Goal: Task Accomplishment & Management: Use online tool/utility

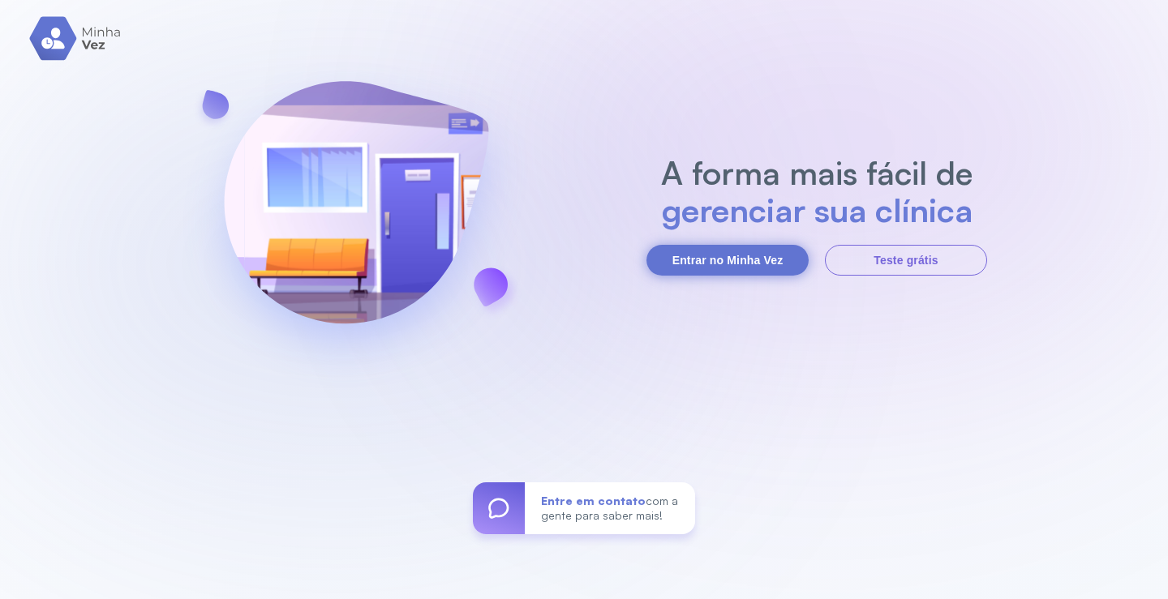
click at [757, 259] on button "Entrar no Minha Vez" at bounding box center [727, 260] width 162 height 31
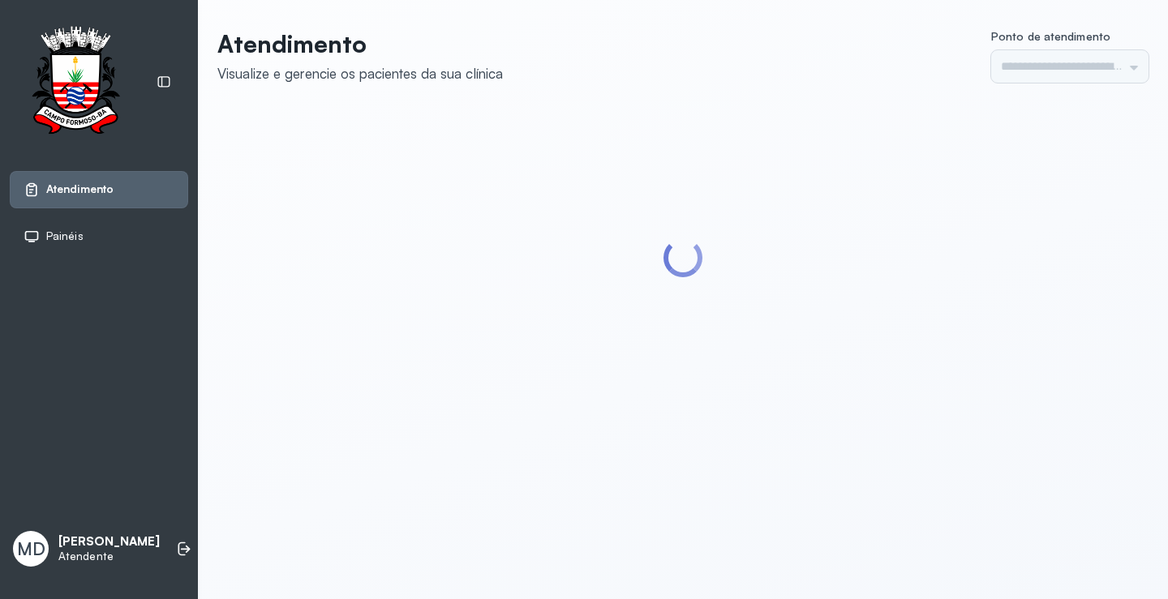
type input "*********"
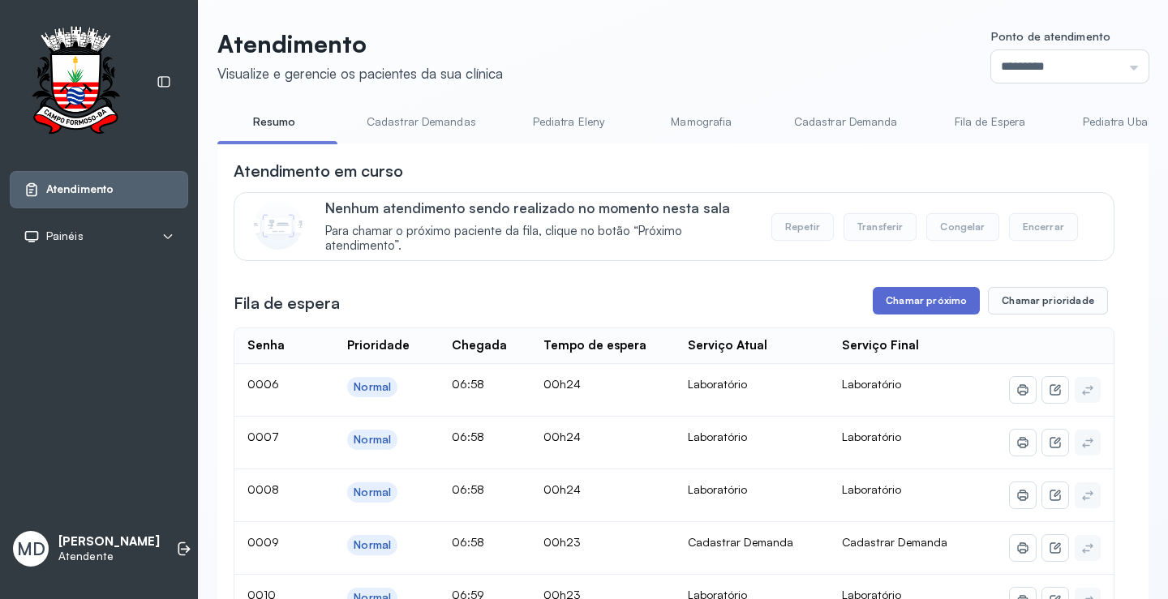
click at [947, 302] on button "Chamar próximo" at bounding box center [925, 301] width 107 height 28
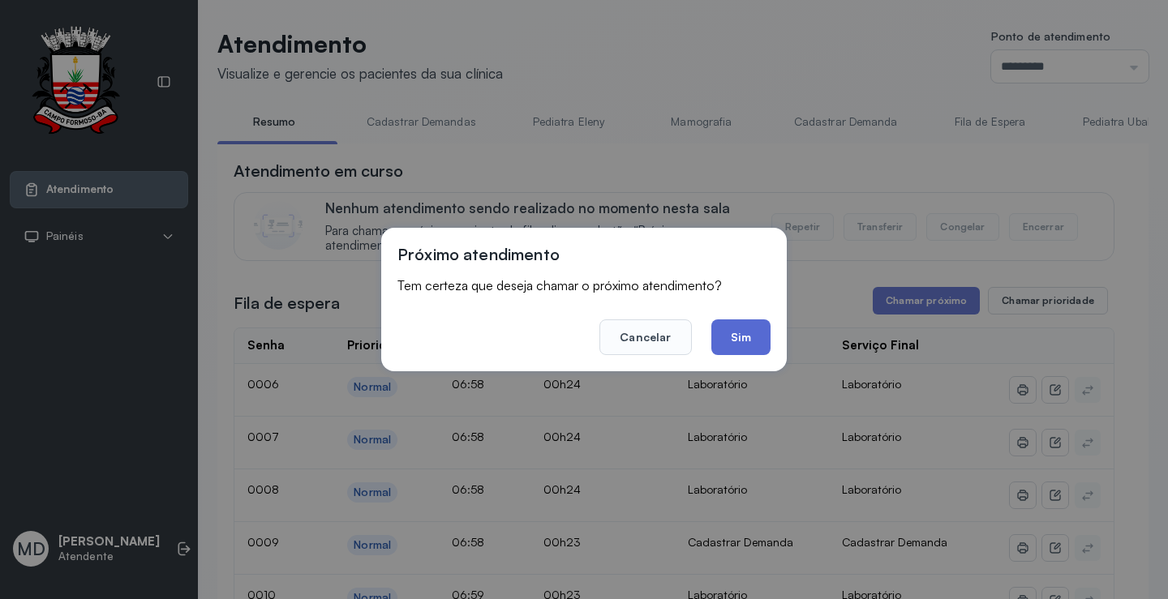
click at [741, 333] on button "Sim" at bounding box center [740, 337] width 59 height 36
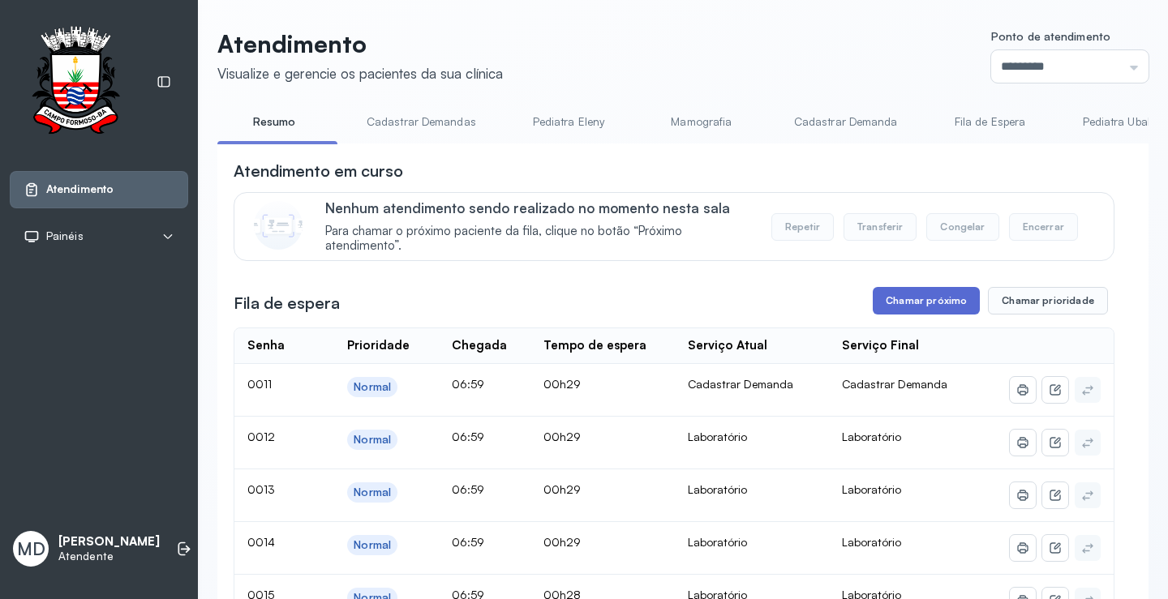
click at [944, 308] on button "Chamar próximo" at bounding box center [925, 301] width 107 height 28
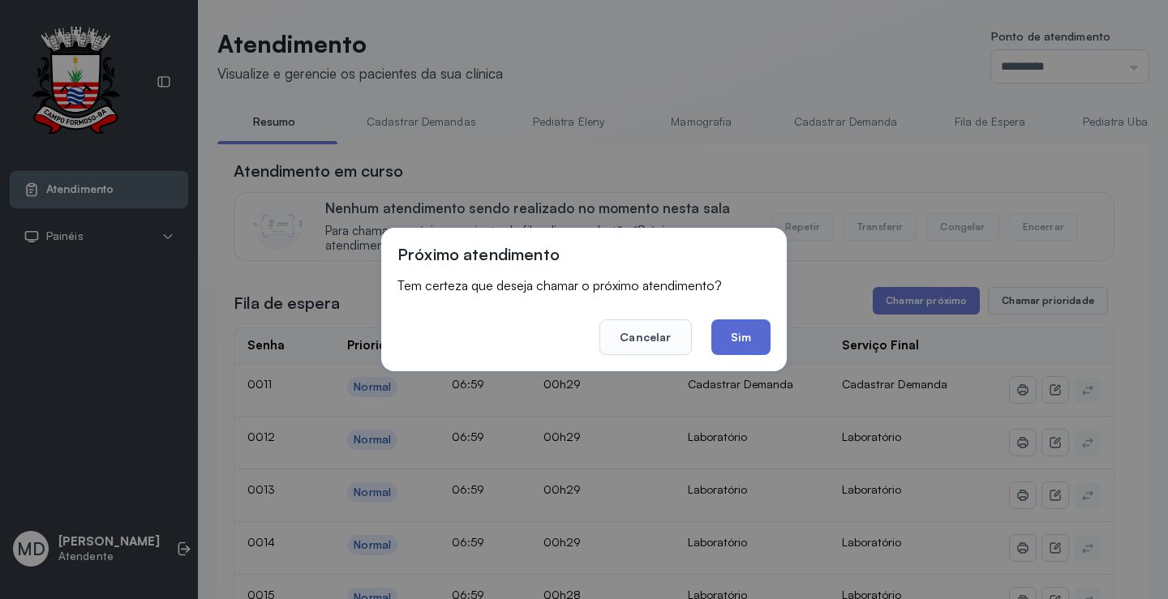
click at [752, 328] on button "Sim" at bounding box center [740, 337] width 59 height 36
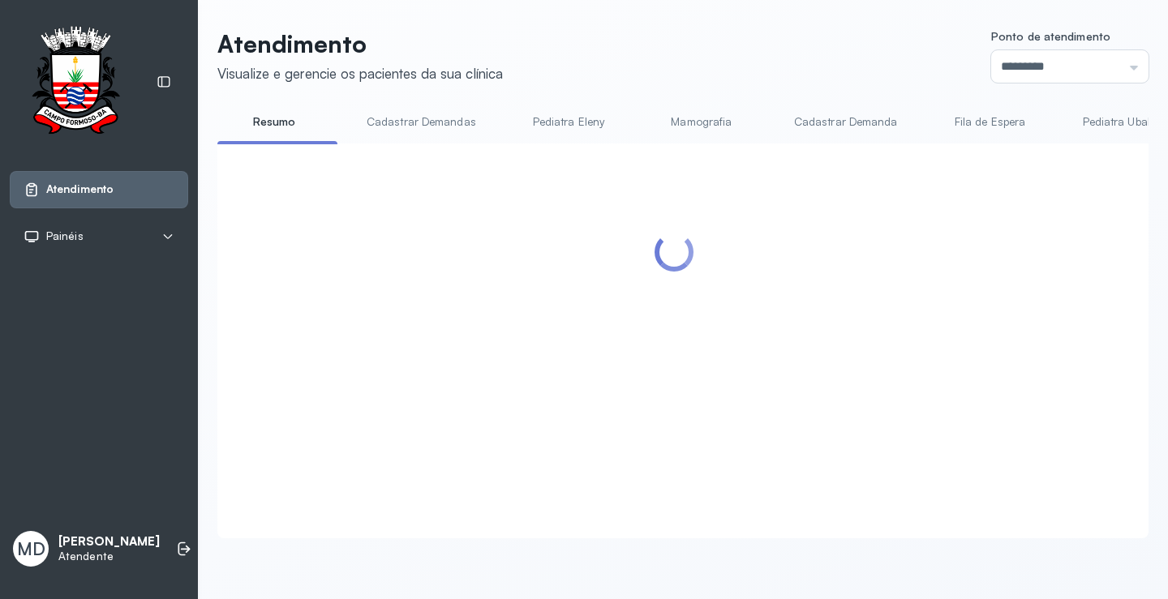
click at [910, 351] on div at bounding box center [674, 322] width 881 height 324
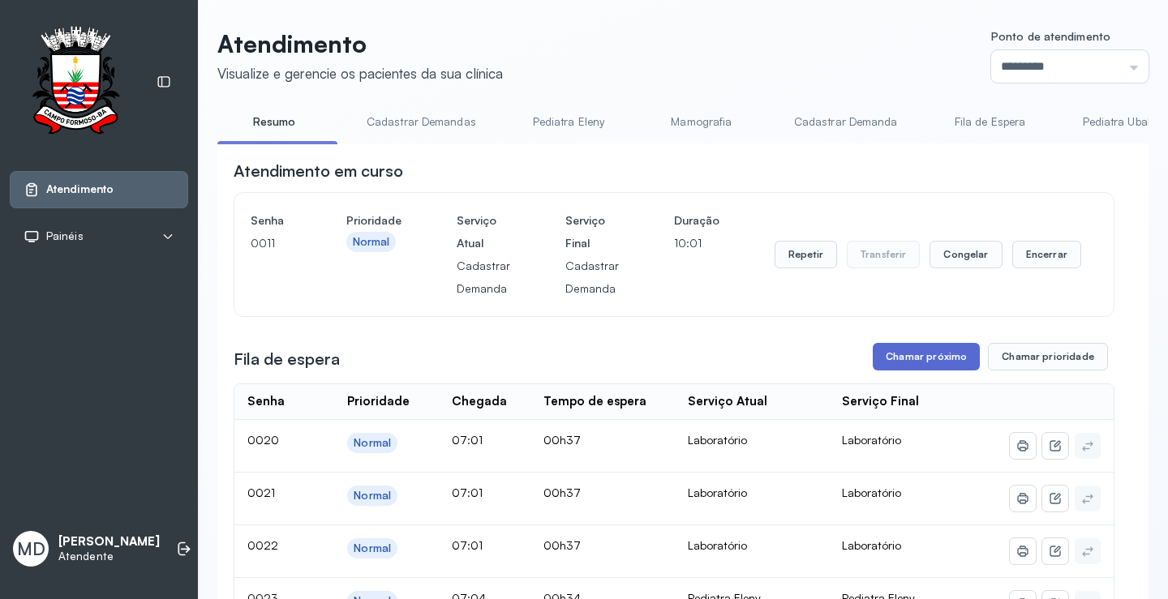
click at [907, 356] on button "Chamar próximo" at bounding box center [925, 357] width 107 height 28
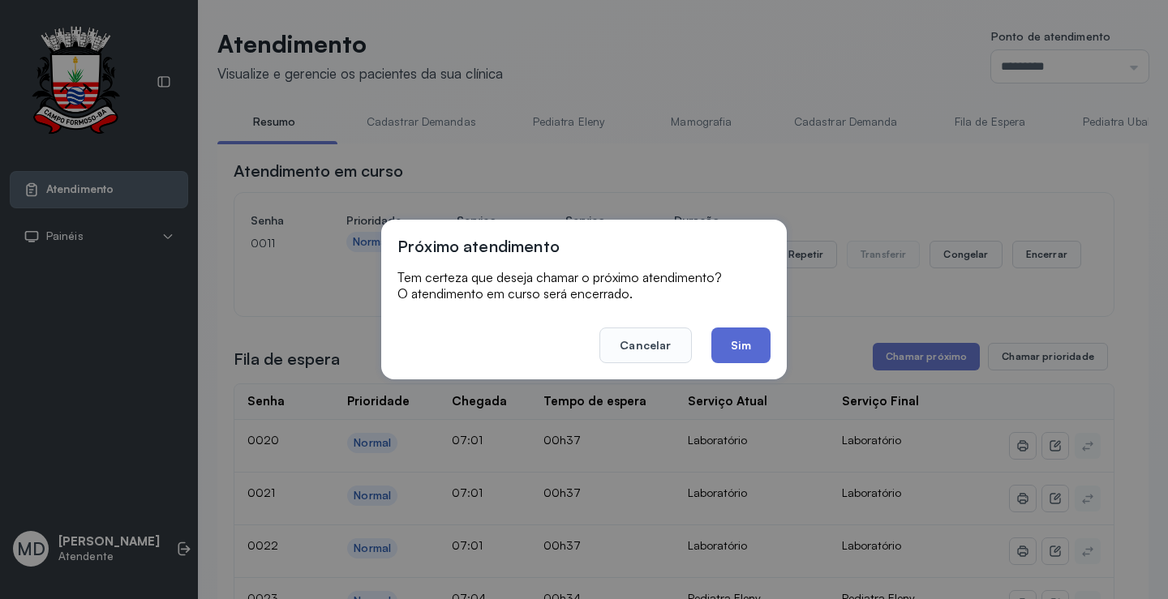
click at [731, 347] on button "Sim" at bounding box center [740, 346] width 59 height 36
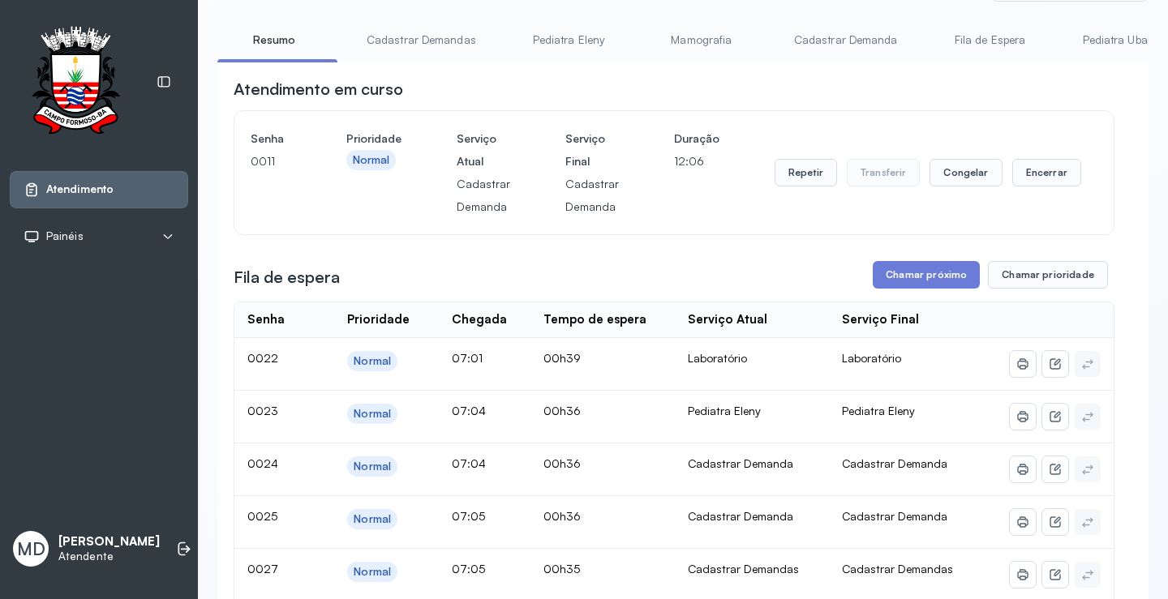
scroll to position [81, 0]
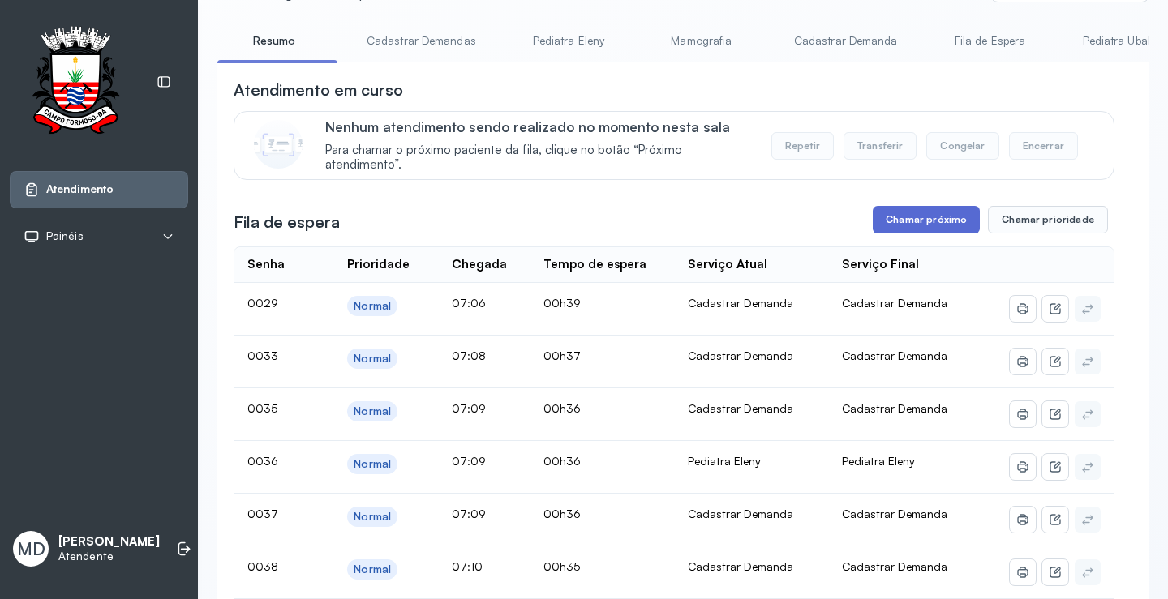
click at [915, 219] on button "Chamar próximo" at bounding box center [925, 220] width 107 height 28
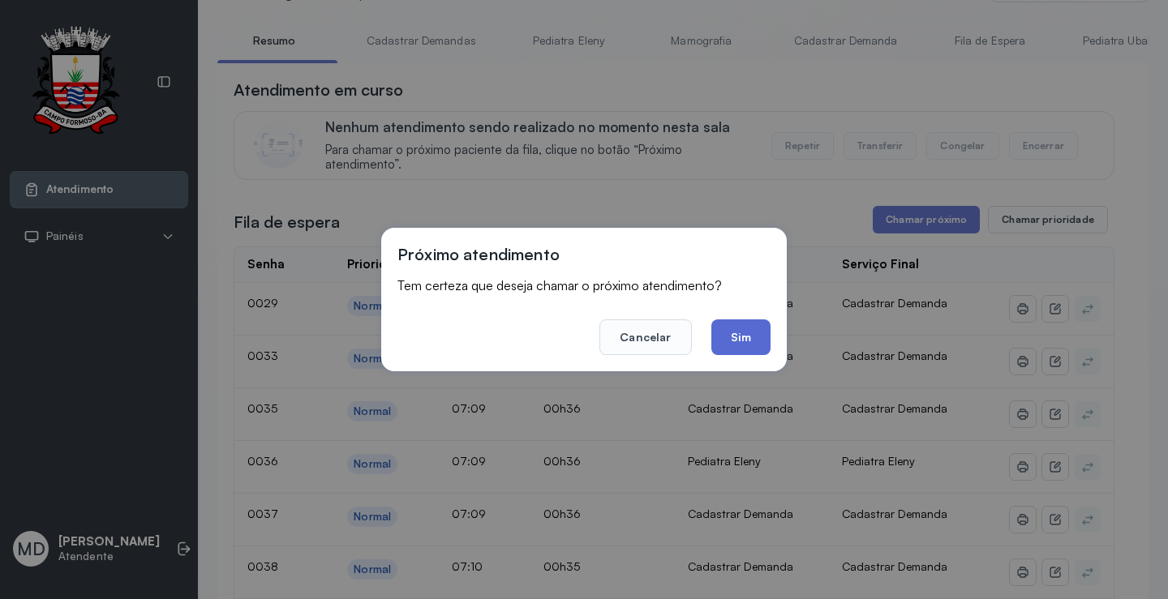
click at [738, 330] on button "Sim" at bounding box center [740, 337] width 59 height 36
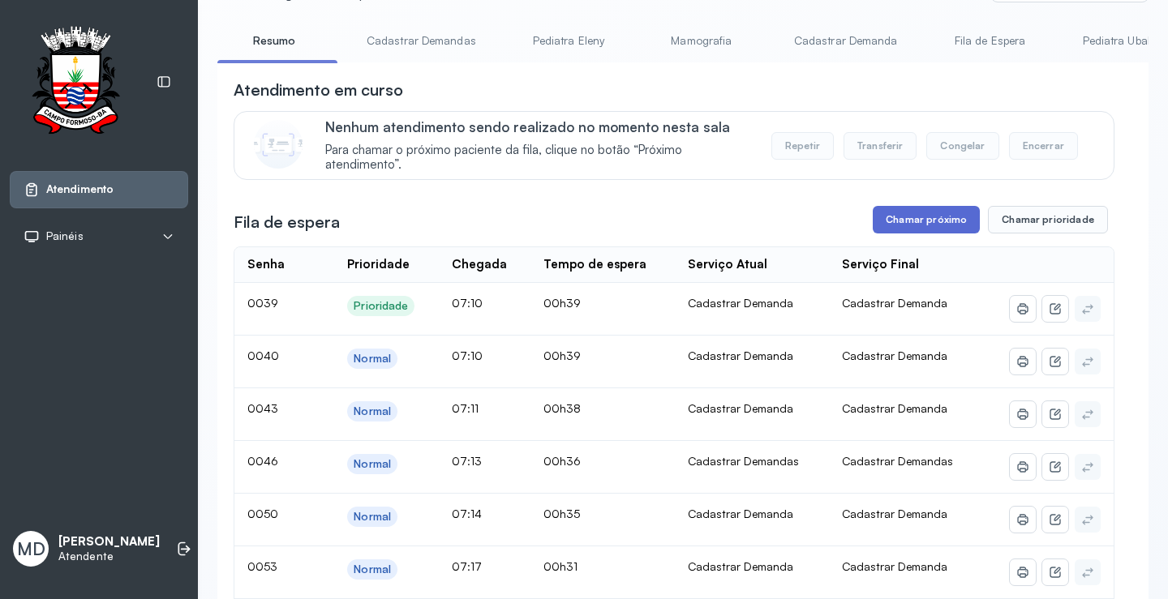
click at [925, 215] on button "Chamar próximo" at bounding box center [925, 220] width 107 height 28
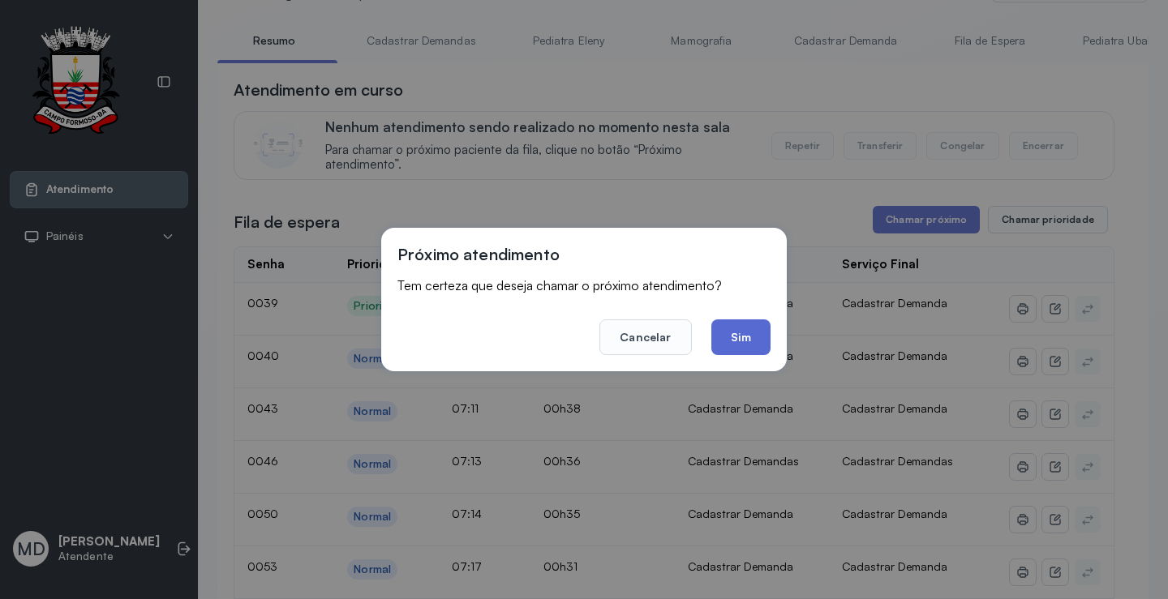
click at [744, 336] on button "Sim" at bounding box center [740, 337] width 59 height 36
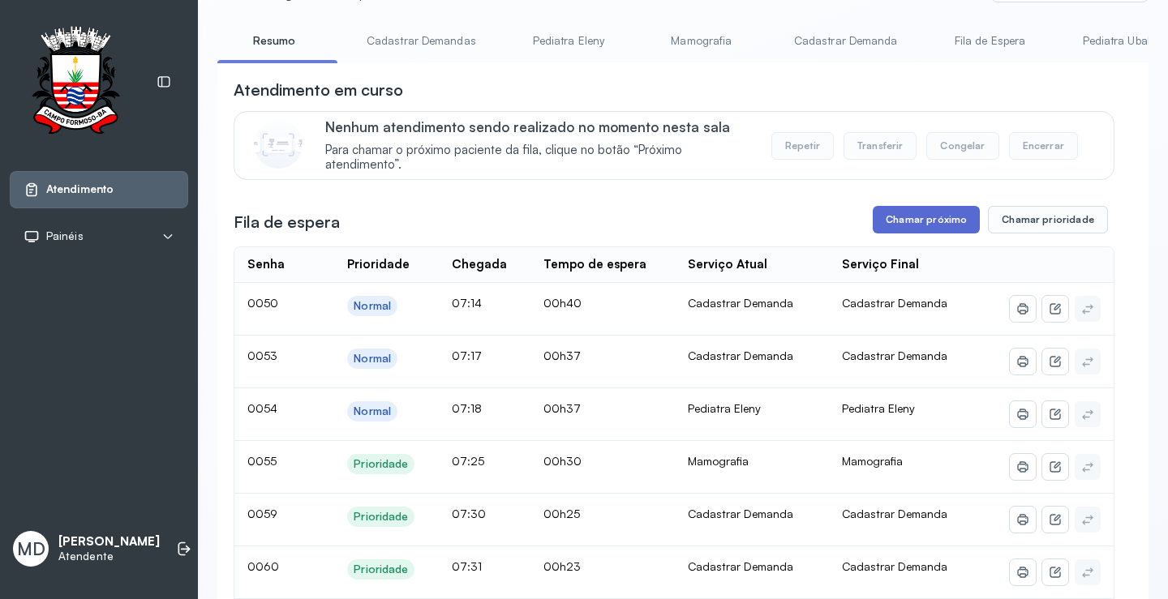
click at [930, 216] on button "Chamar próximo" at bounding box center [925, 220] width 107 height 28
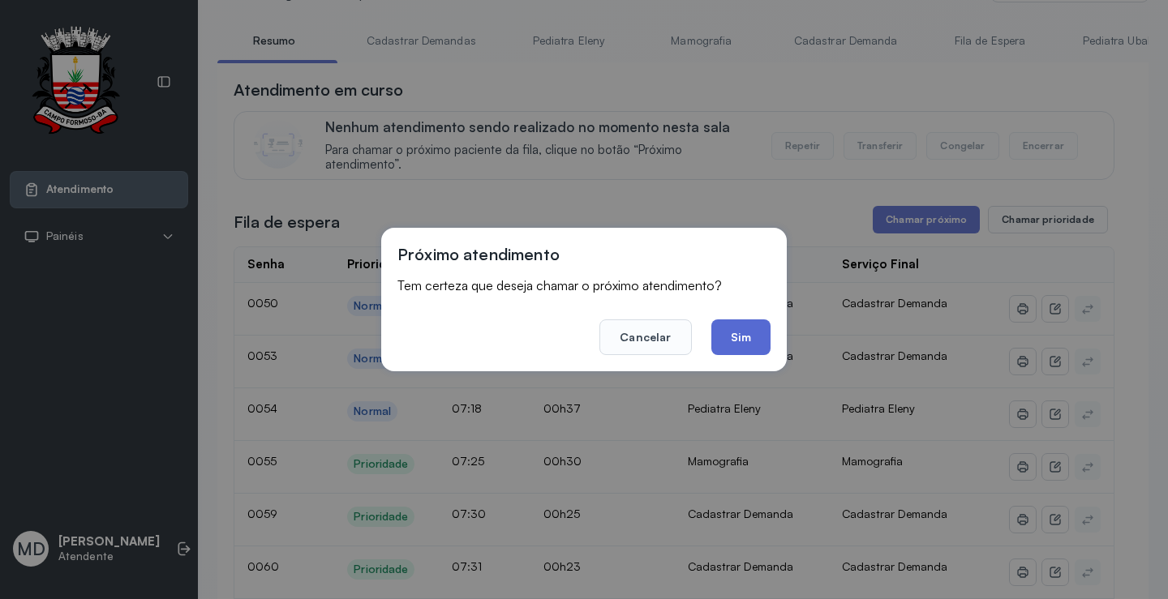
click at [753, 324] on button "Sim" at bounding box center [740, 337] width 59 height 36
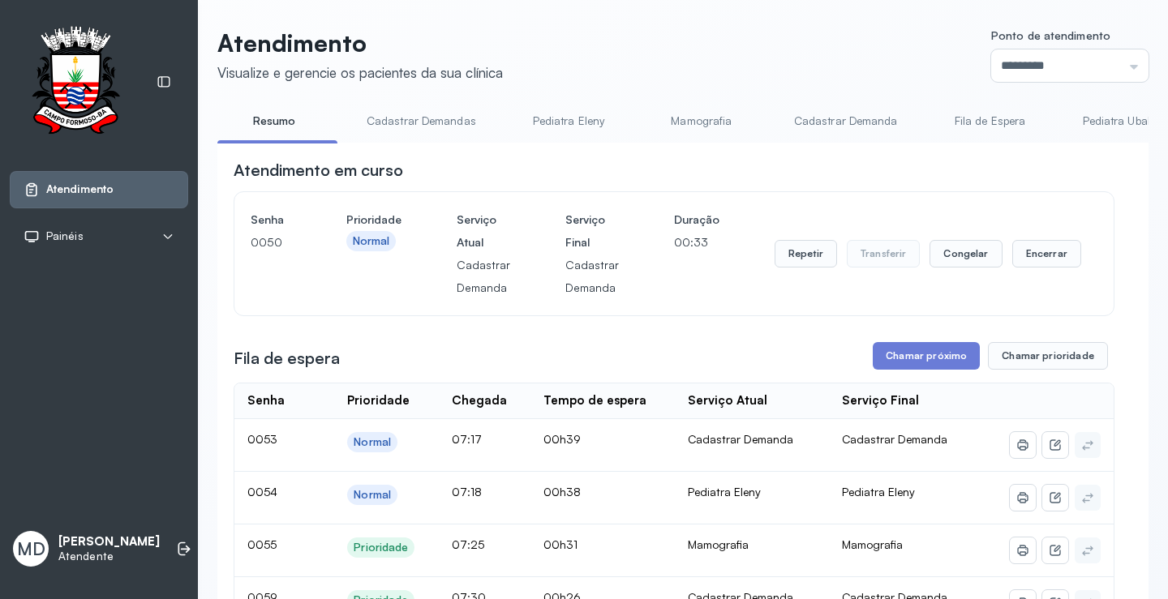
scroll to position [162, 0]
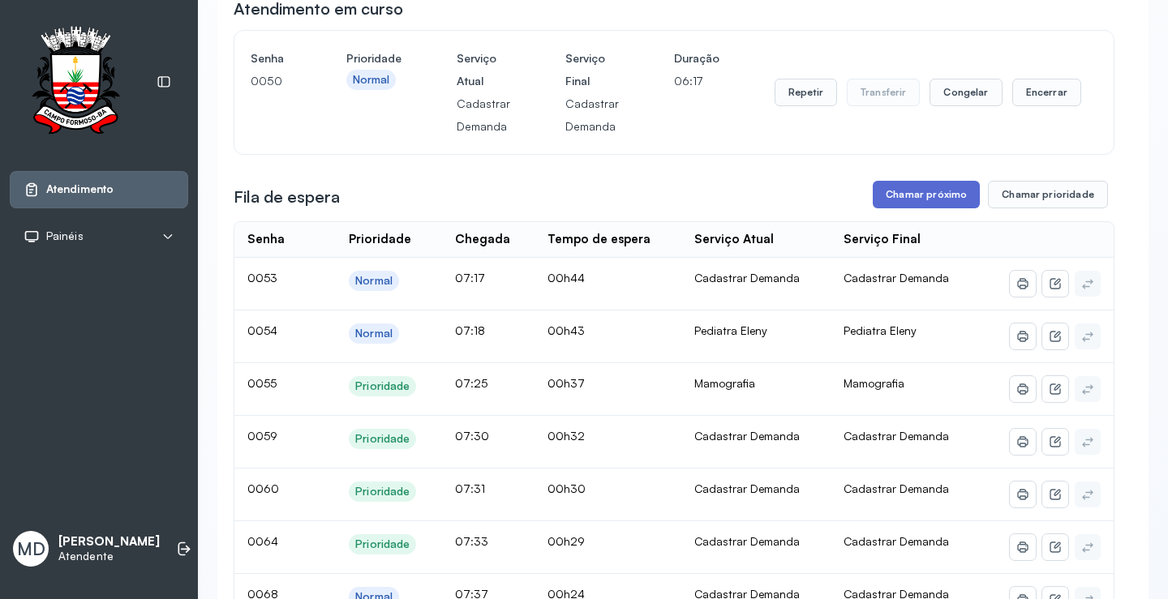
click at [919, 195] on button "Chamar próximo" at bounding box center [925, 195] width 107 height 28
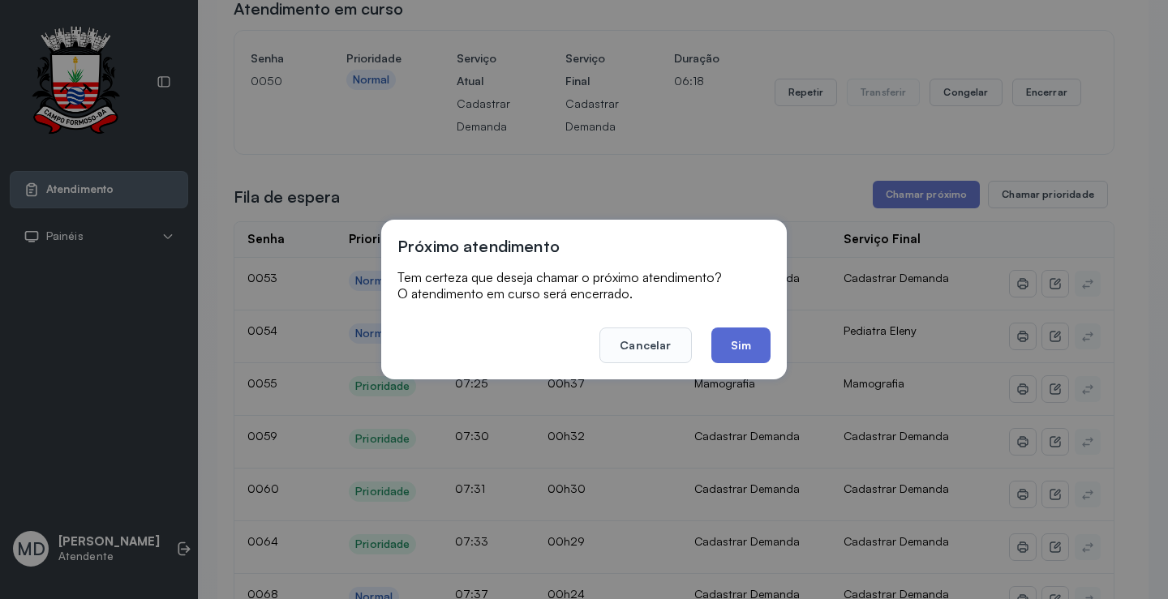
click at [750, 350] on button "Sim" at bounding box center [740, 346] width 59 height 36
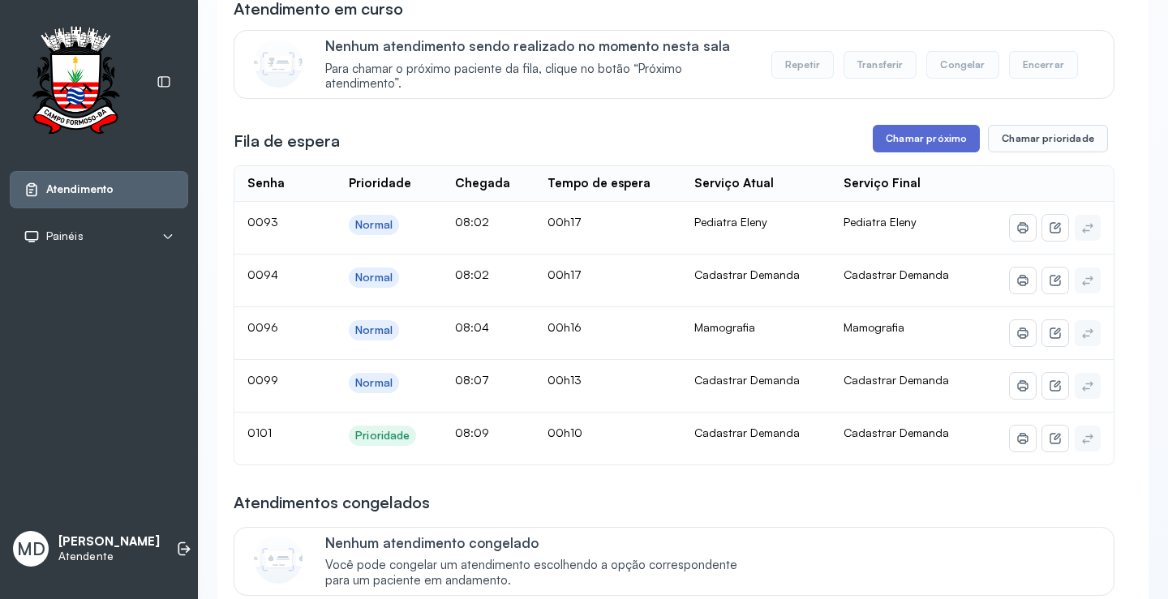
click at [919, 142] on button "Chamar próximo" at bounding box center [925, 139] width 107 height 28
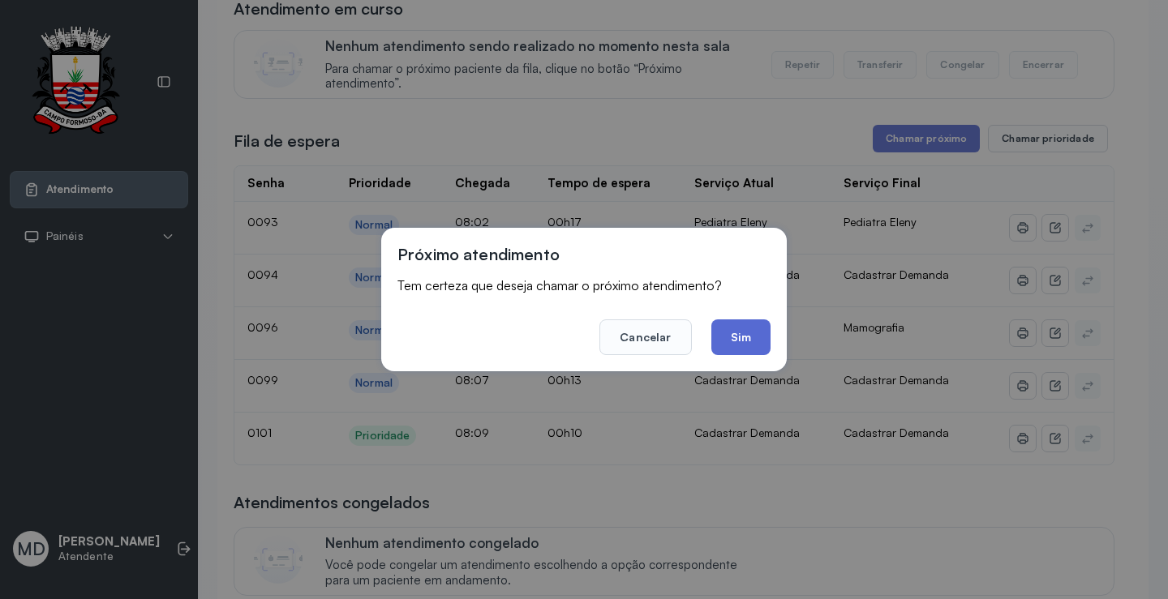
click at [737, 336] on button "Sim" at bounding box center [740, 337] width 59 height 36
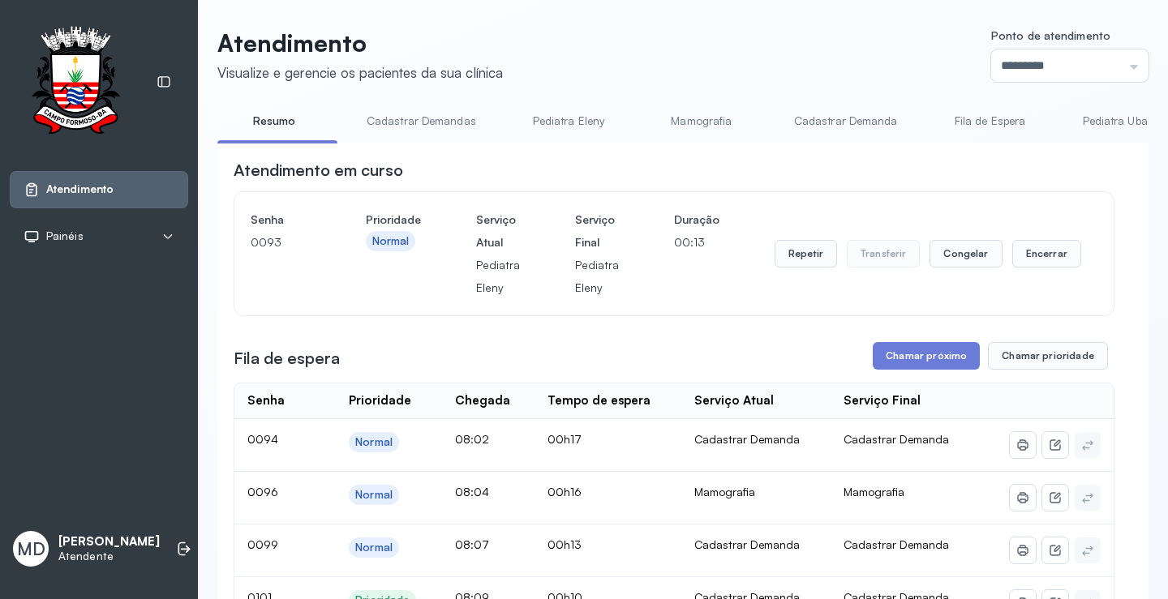
scroll to position [0, 0]
click at [804, 256] on button "Repetir" at bounding box center [805, 255] width 62 height 28
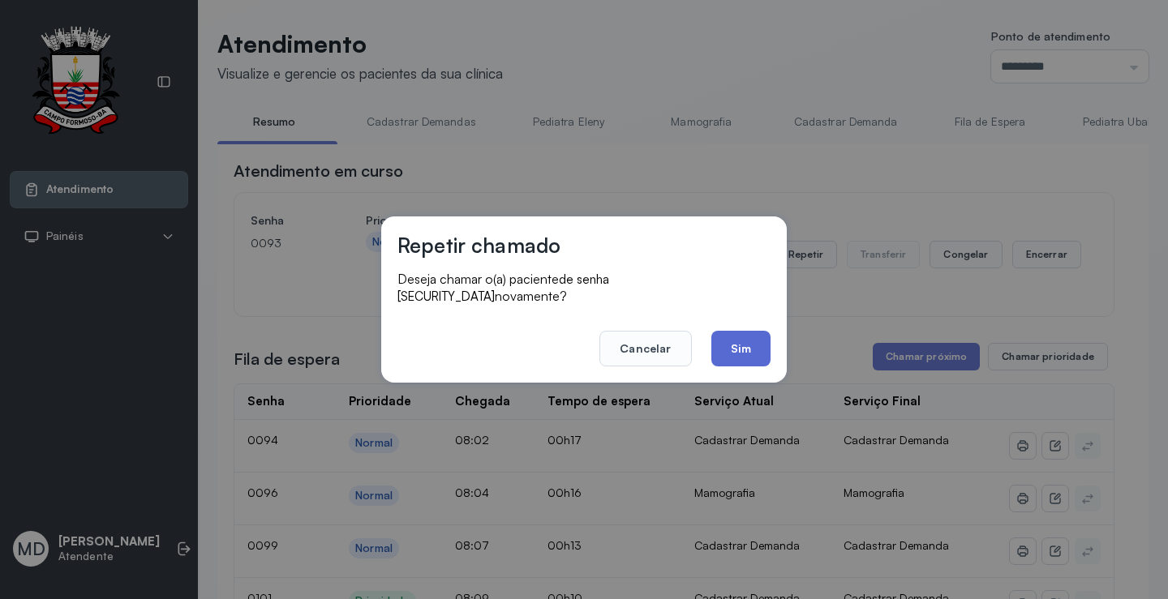
click at [737, 331] on button "Sim" at bounding box center [740, 349] width 59 height 36
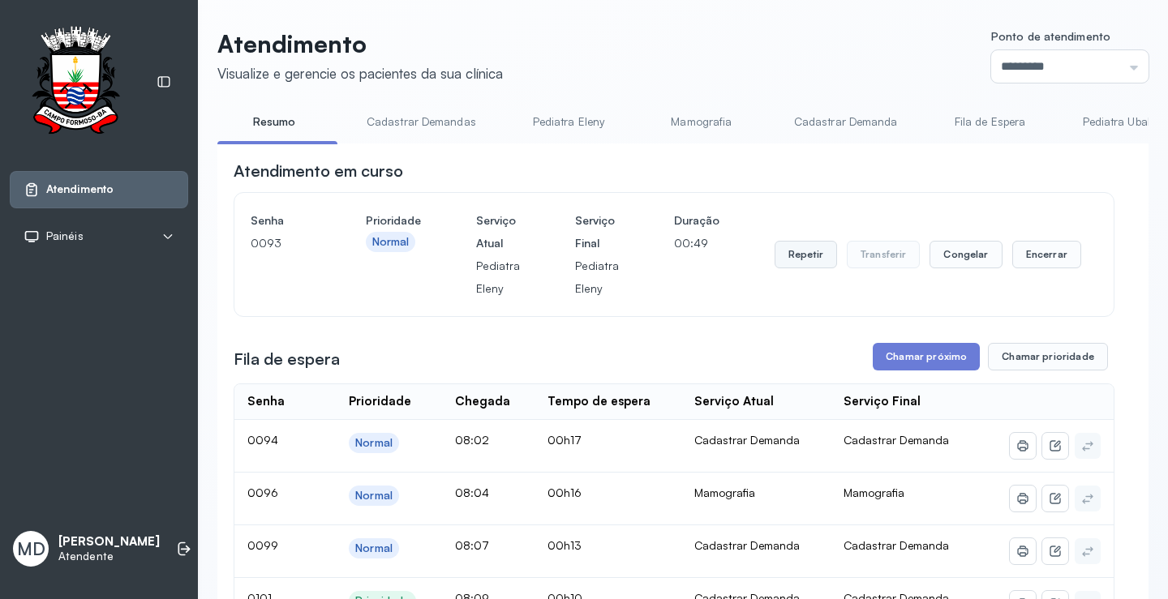
click at [801, 258] on button "Repetir" at bounding box center [805, 255] width 62 height 28
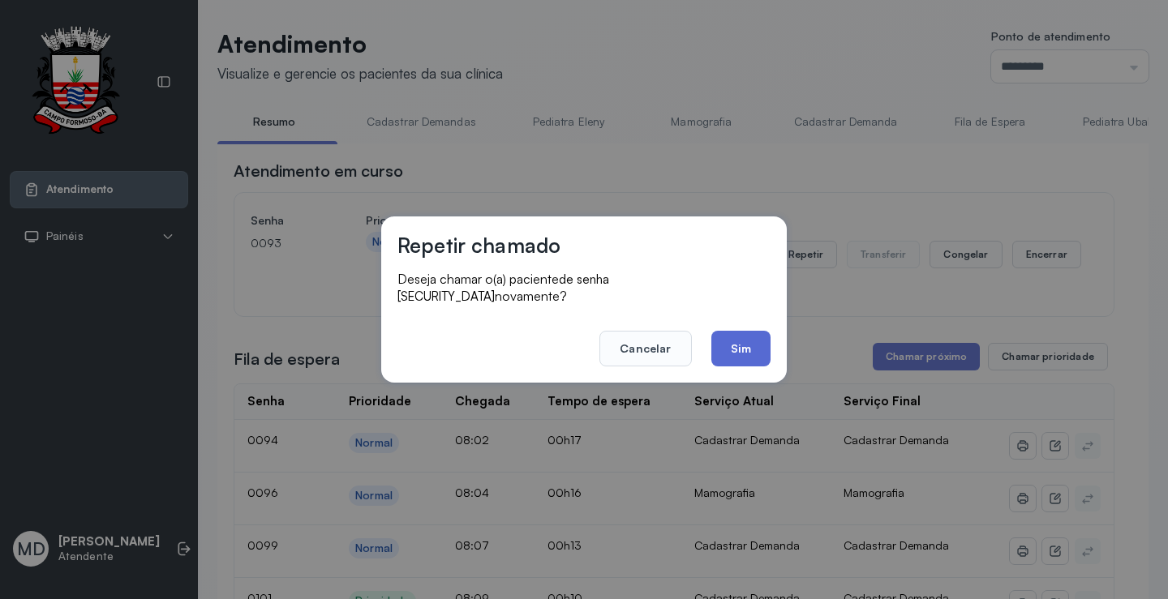
click at [736, 339] on button "Sim" at bounding box center [740, 349] width 59 height 36
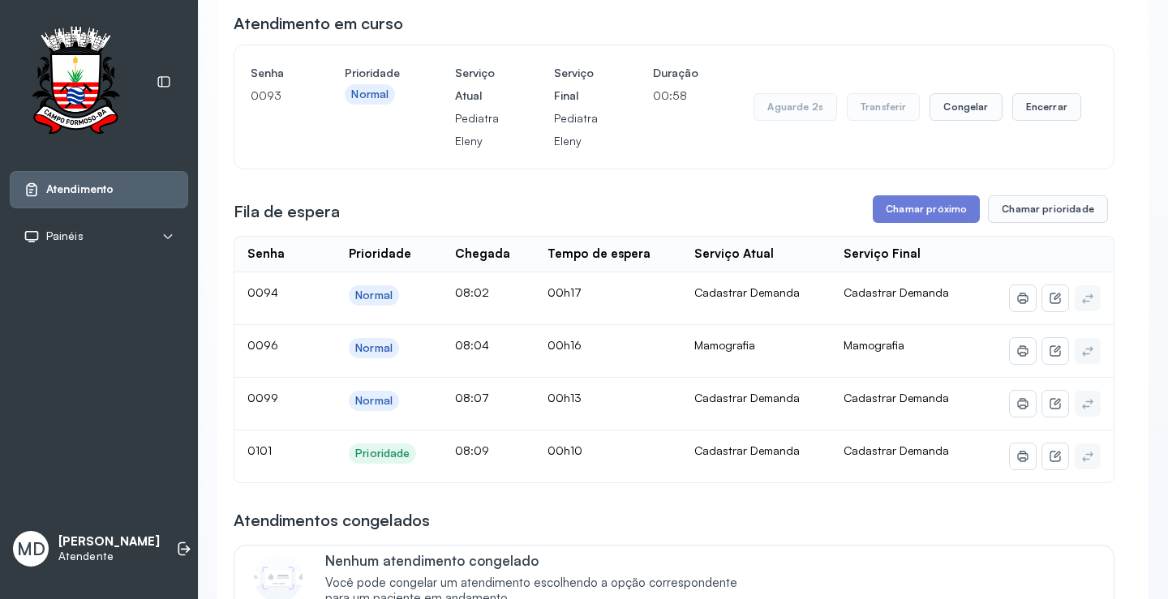
scroll to position [162, 0]
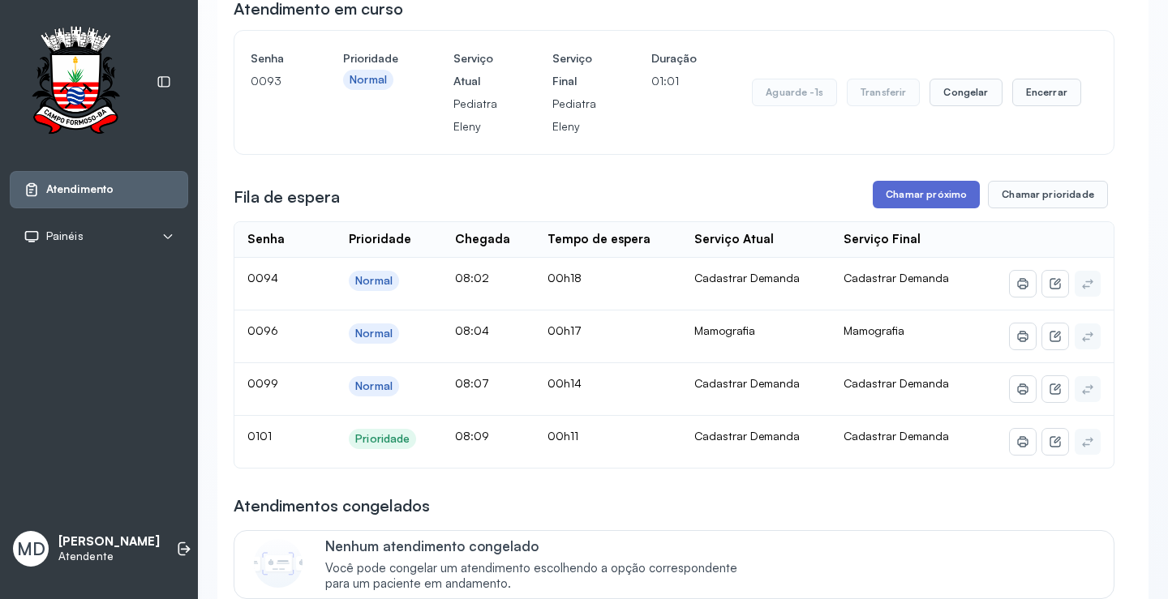
click at [921, 192] on button "Chamar próximo" at bounding box center [925, 195] width 107 height 28
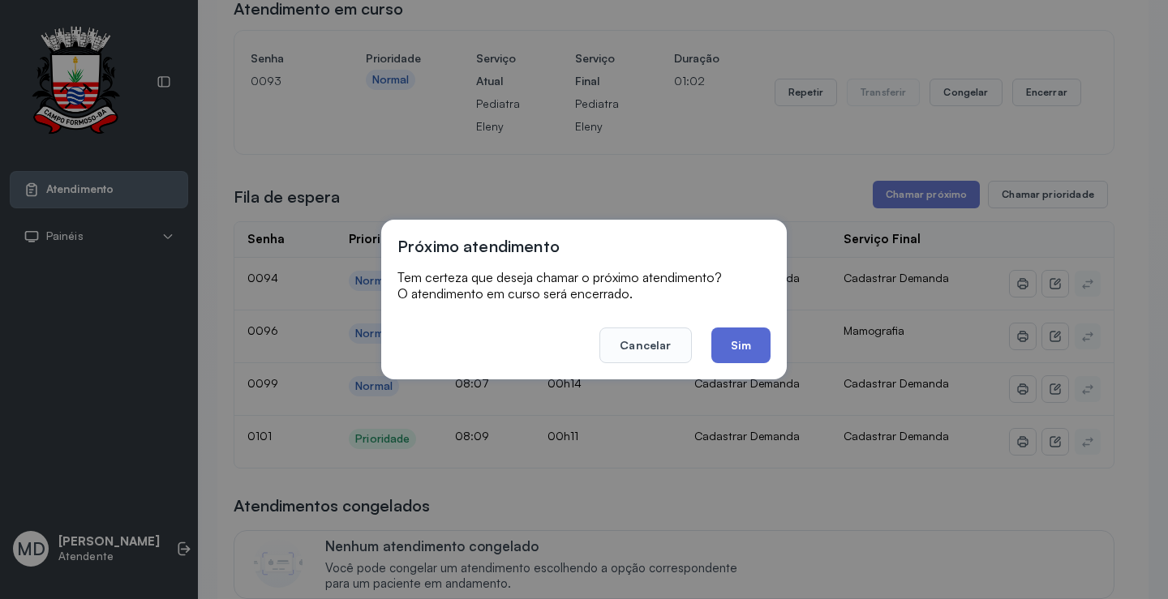
click at [731, 336] on button "Sim" at bounding box center [740, 346] width 59 height 36
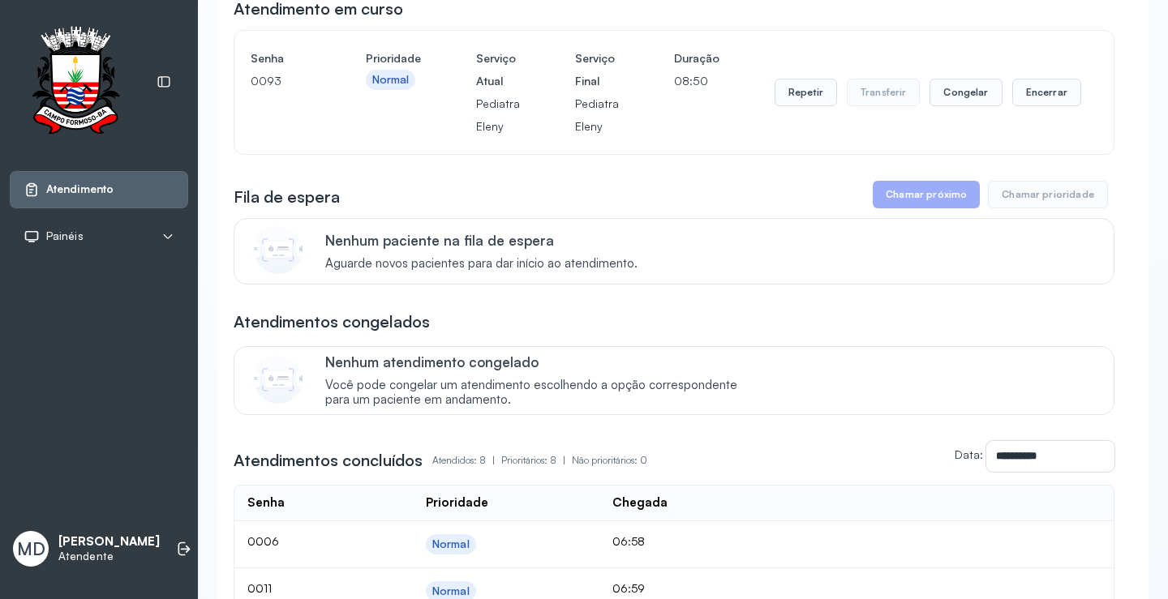
click at [122, 281] on div "Atendimento Painéis Tv MD Marilene Dantas Santos Lima Atendente" at bounding box center [99, 299] width 198 height 599
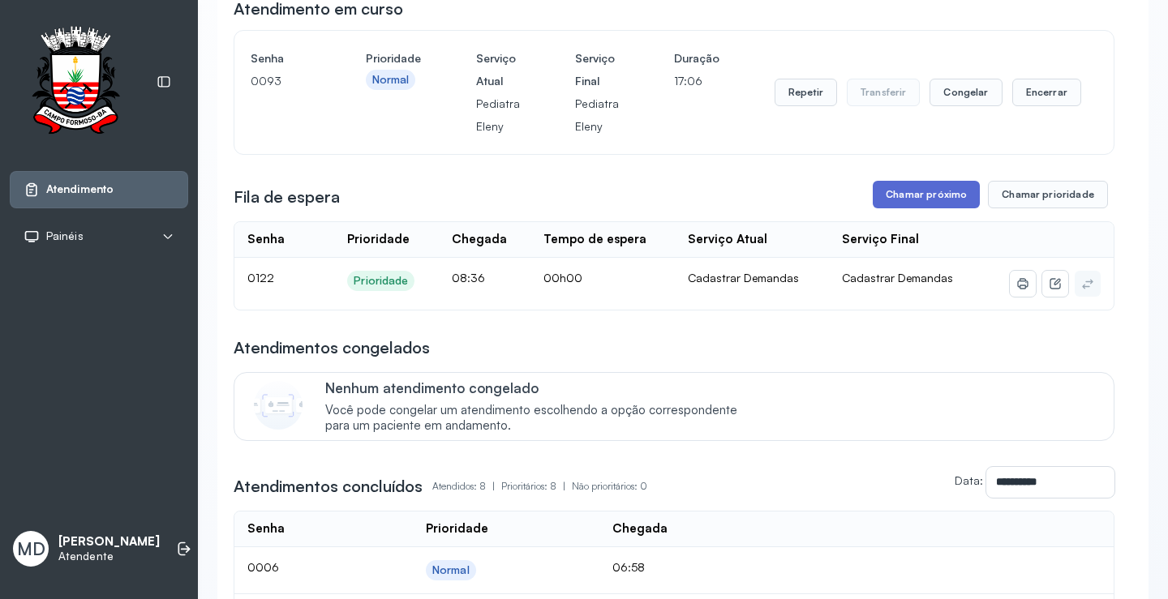
click at [906, 195] on button "Chamar próximo" at bounding box center [925, 195] width 107 height 28
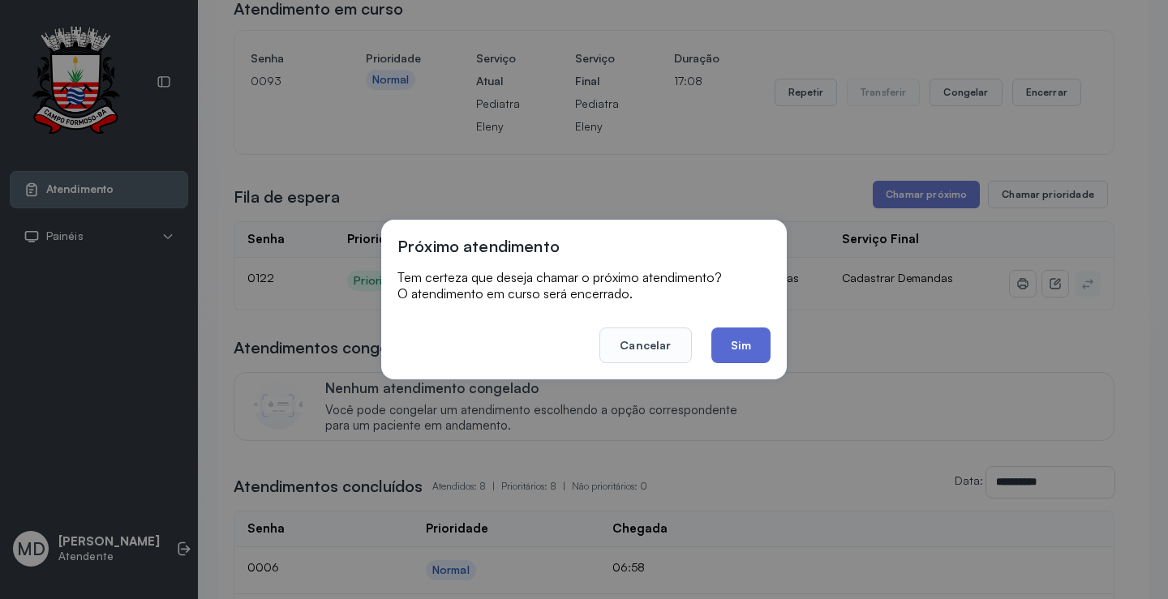
click at [733, 342] on button "Sim" at bounding box center [740, 346] width 59 height 36
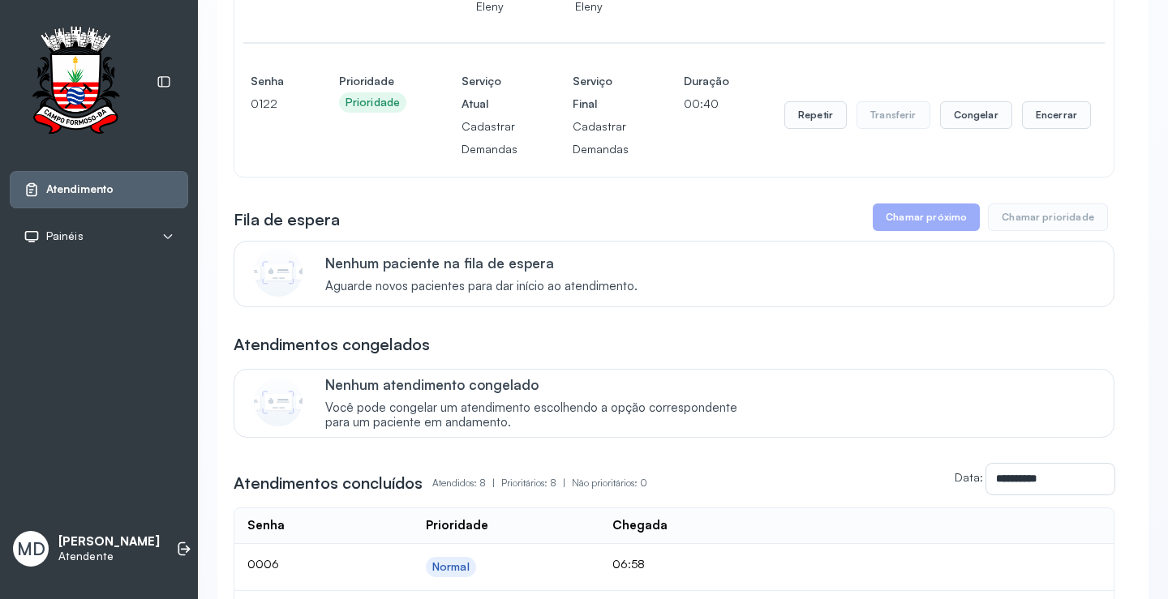
scroll to position [0, 0]
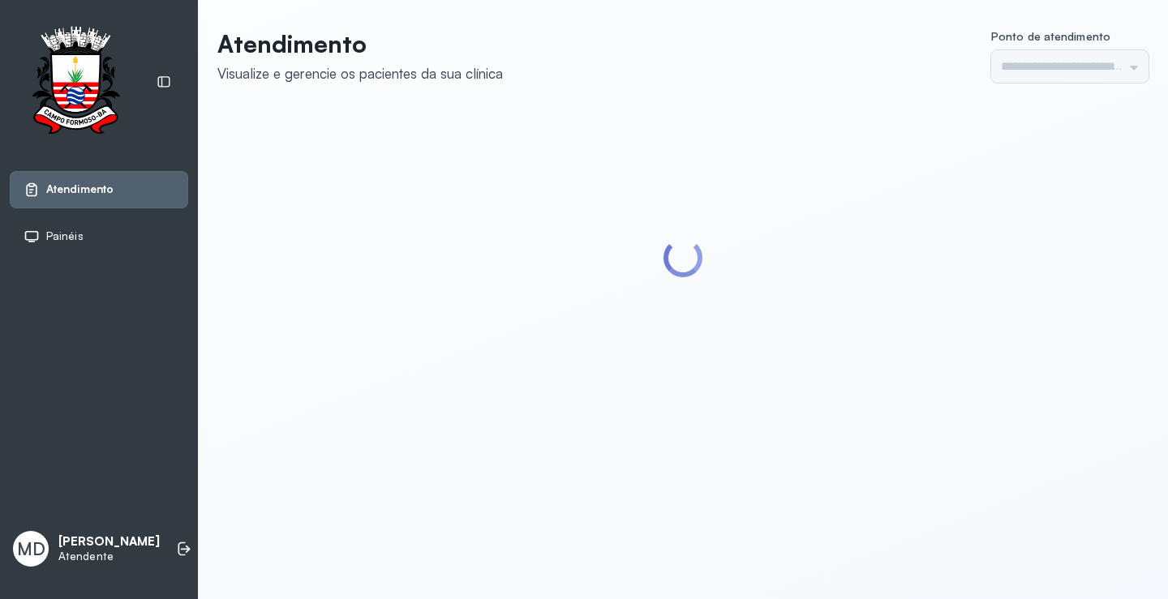
type input "*********"
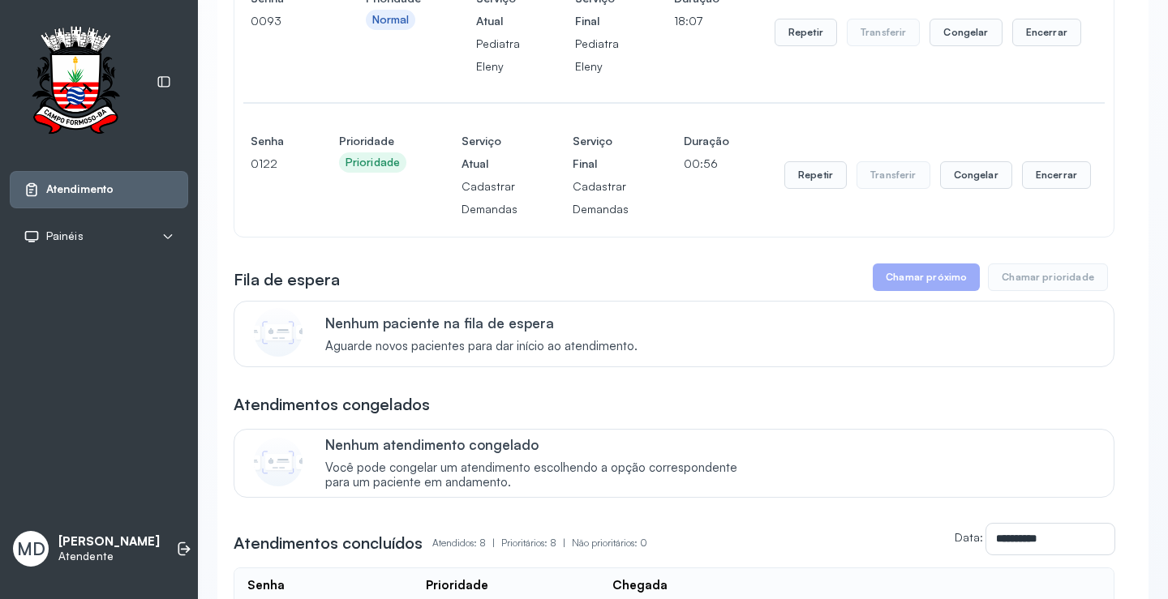
scroll to position [243, 0]
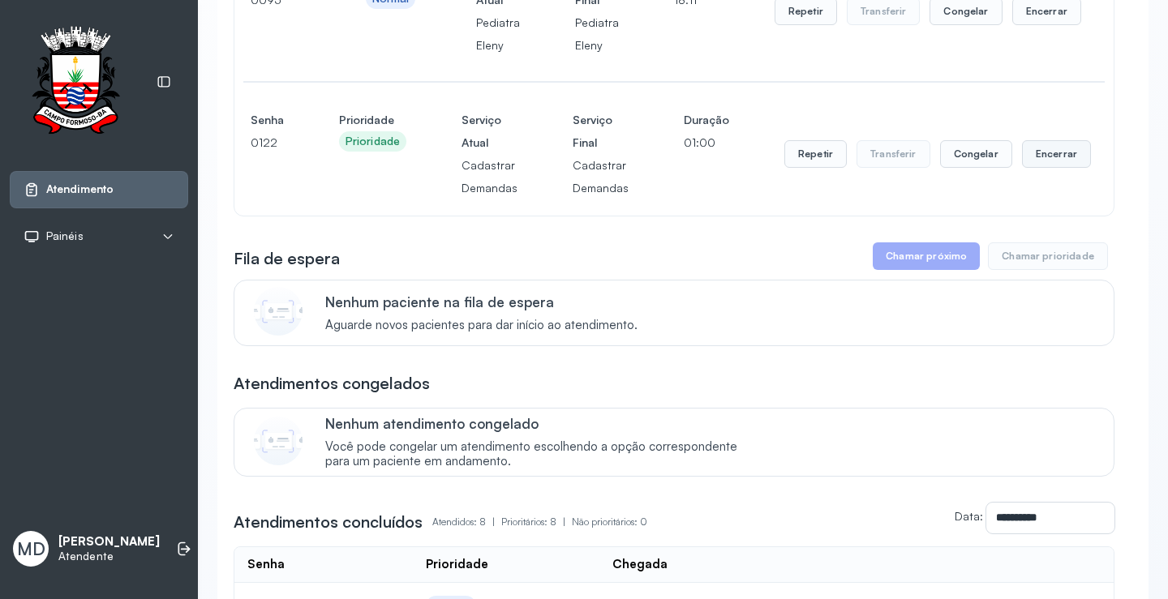
click at [1031, 156] on button "Encerrar" at bounding box center [1056, 154] width 69 height 28
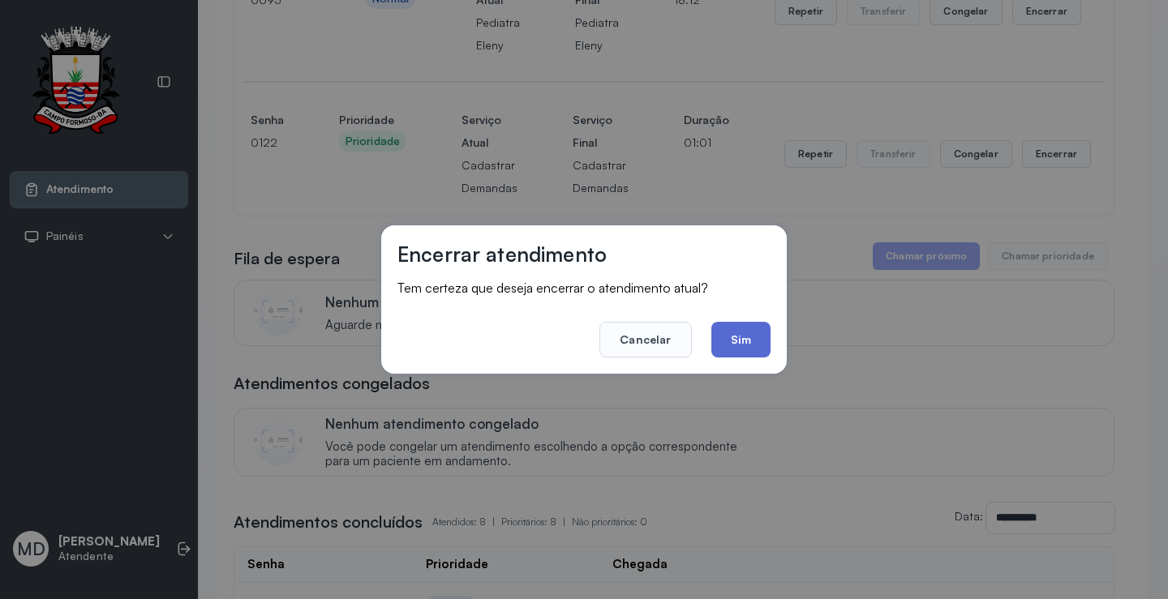
click at [731, 336] on button "Sim" at bounding box center [740, 340] width 59 height 36
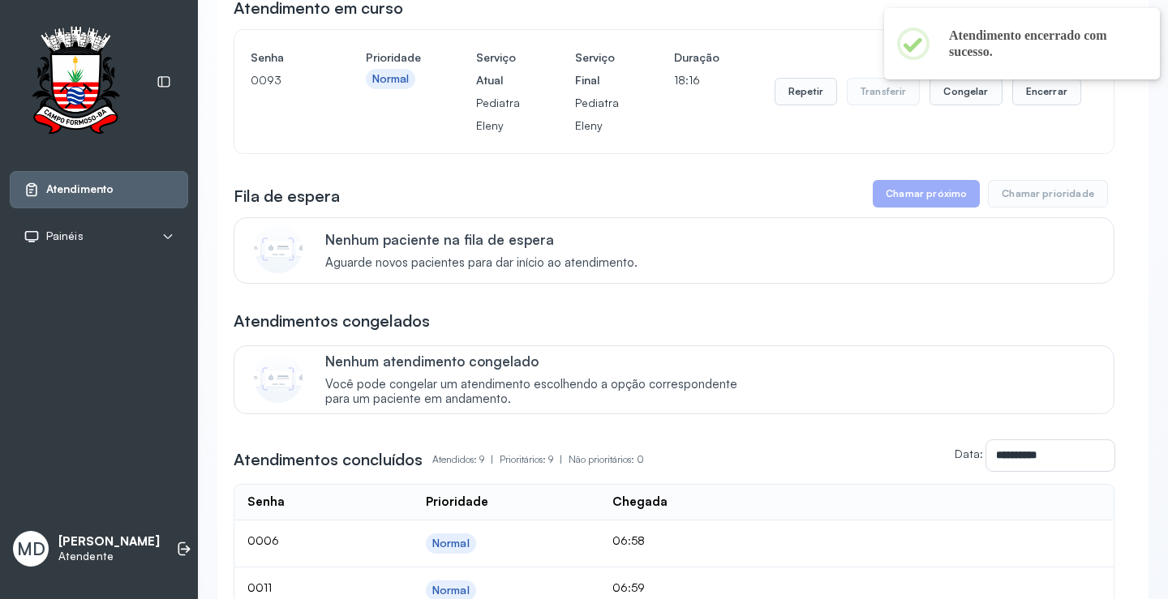
scroll to position [0, 0]
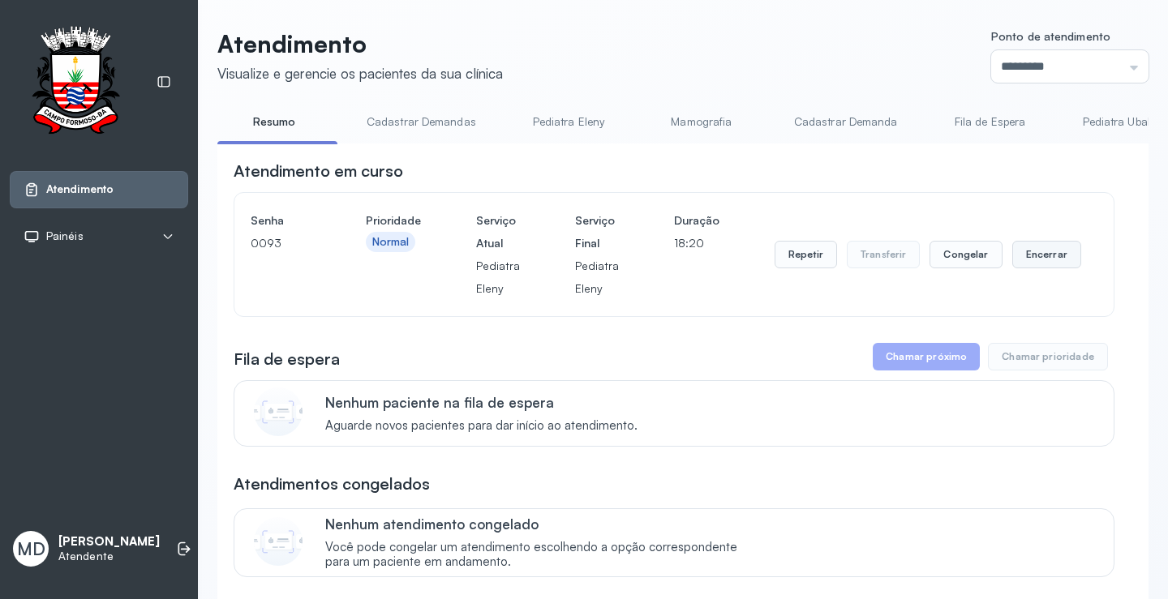
click at [1018, 257] on button "Encerrar" at bounding box center [1046, 255] width 69 height 28
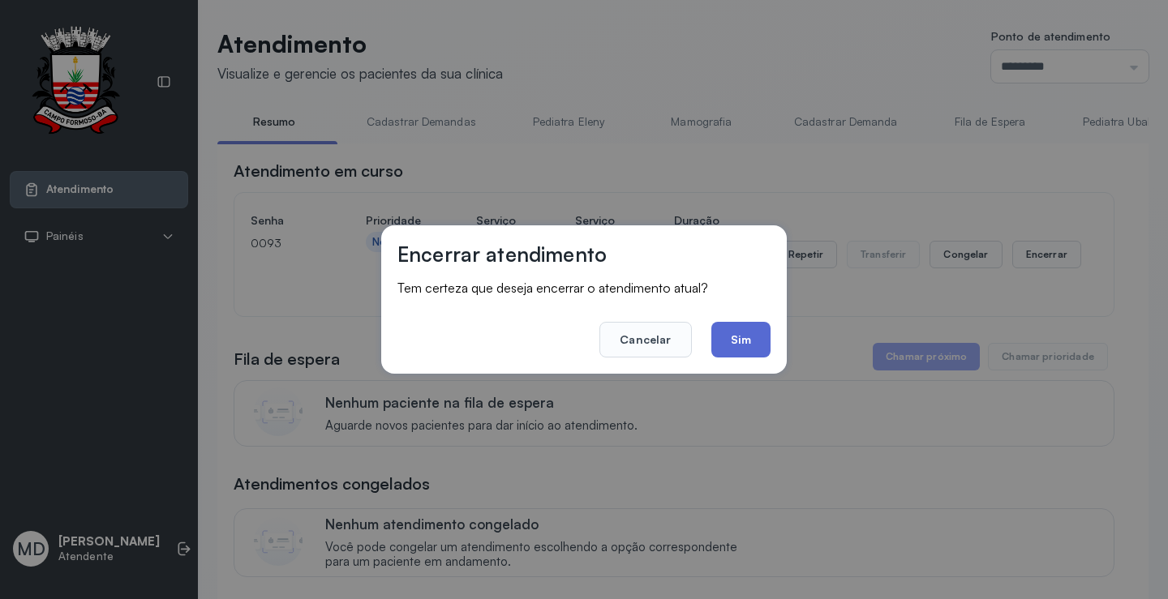
click at [731, 332] on button "Sim" at bounding box center [740, 340] width 59 height 36
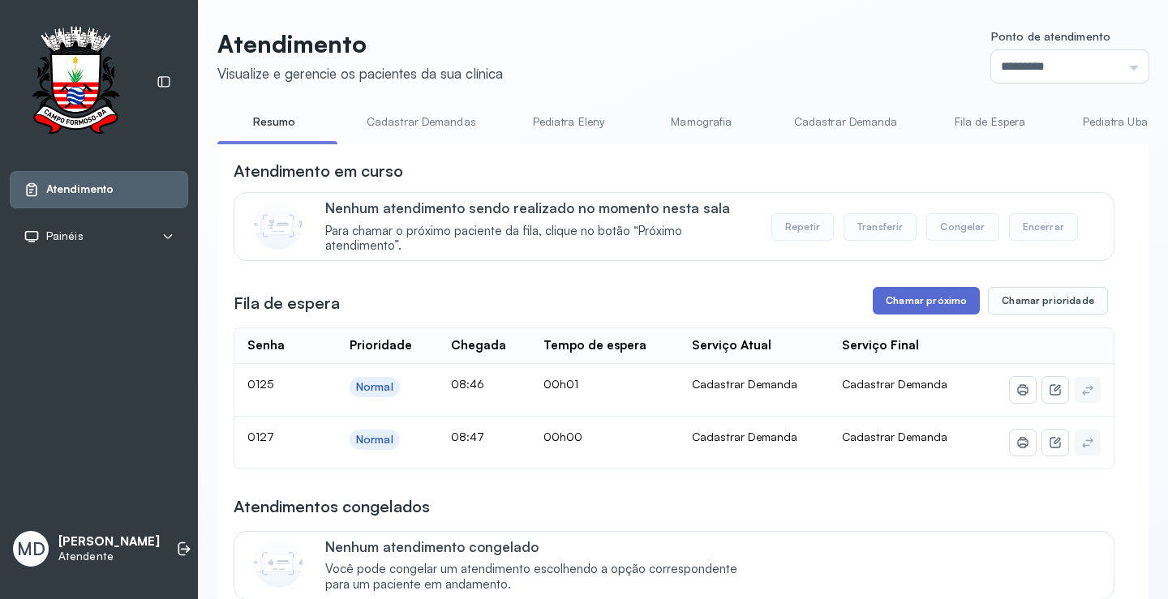
click at [947, 302] on button "Chamar próximo" at bounding box center [925, 301] width 107 height 28
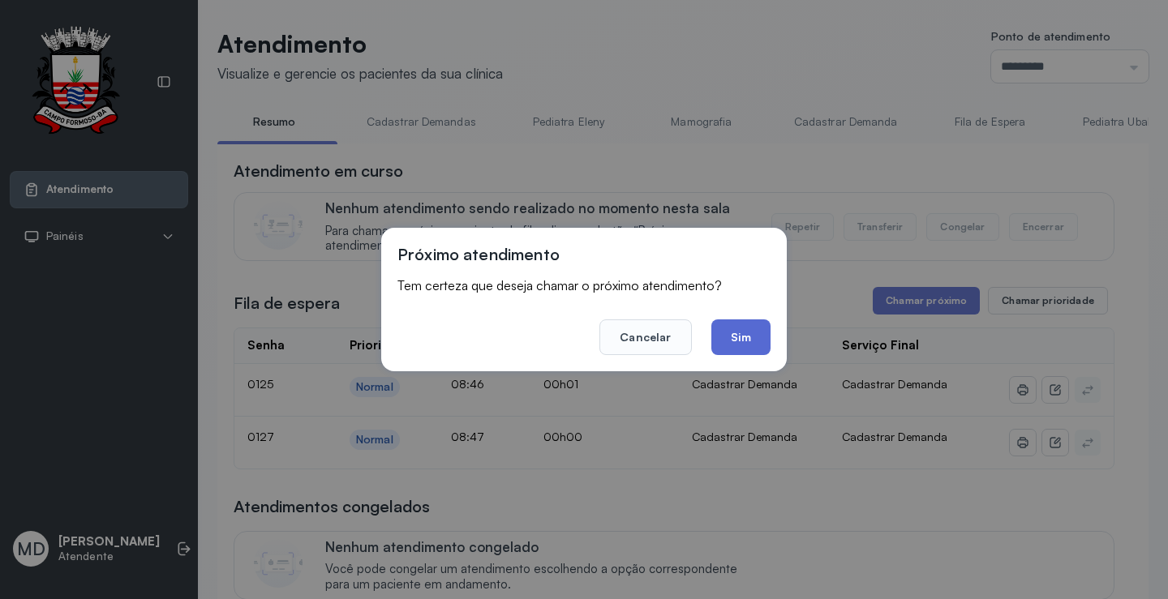
click at [739, 339] on button "Sim" at bounding box center [740, 337] width 59 height 36
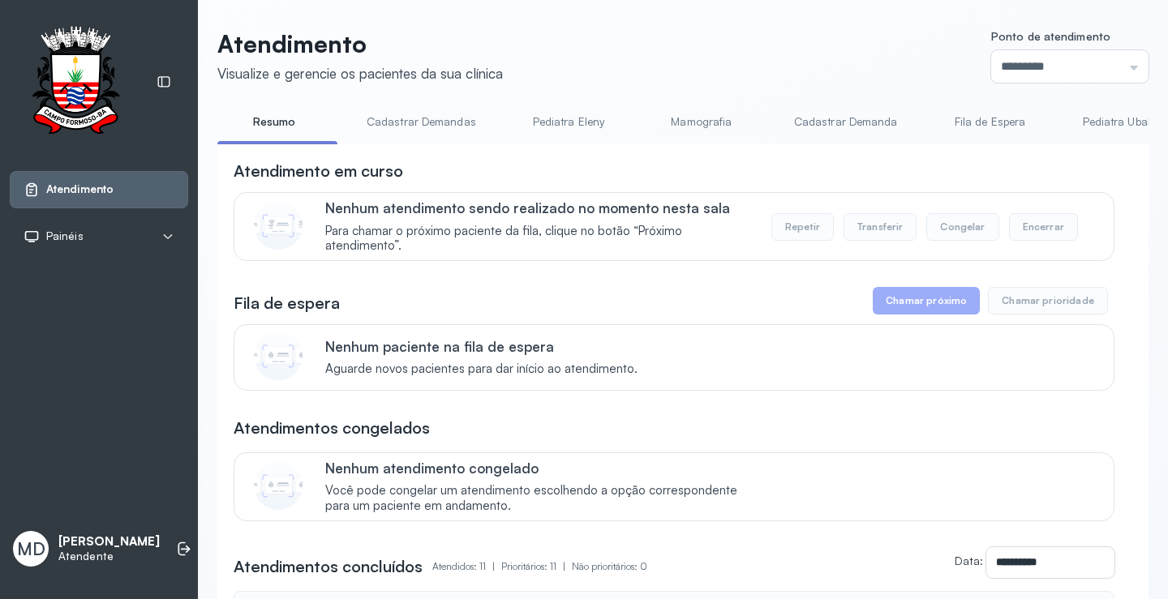
click at [920, 304] on button "Chamar próximo" at bounding box center [925, 301] width 107 height 28
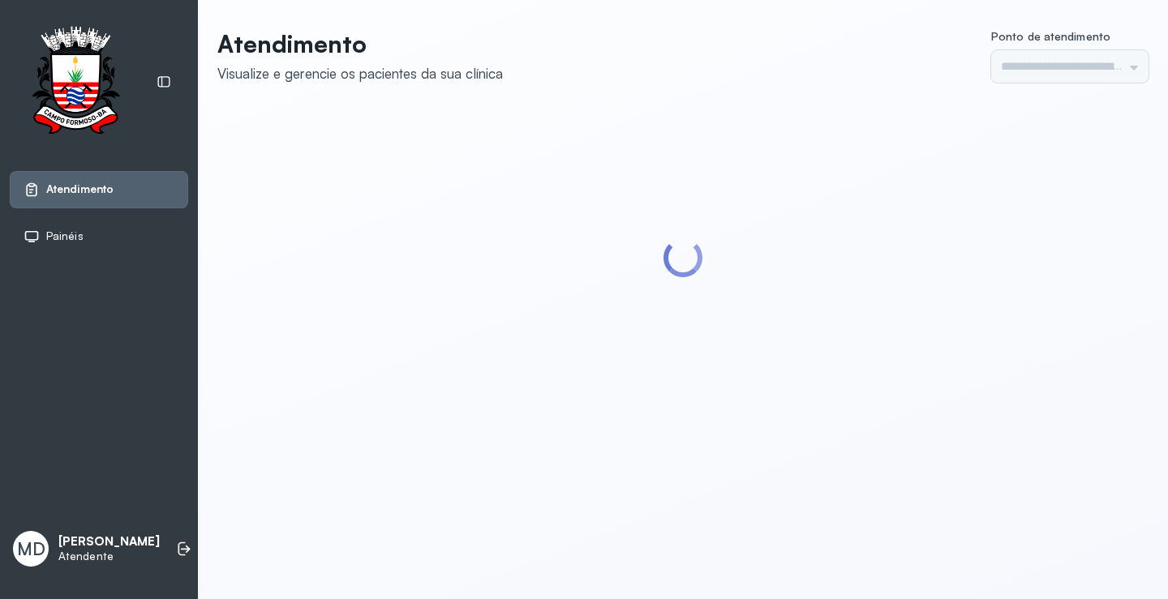
type input "*********"
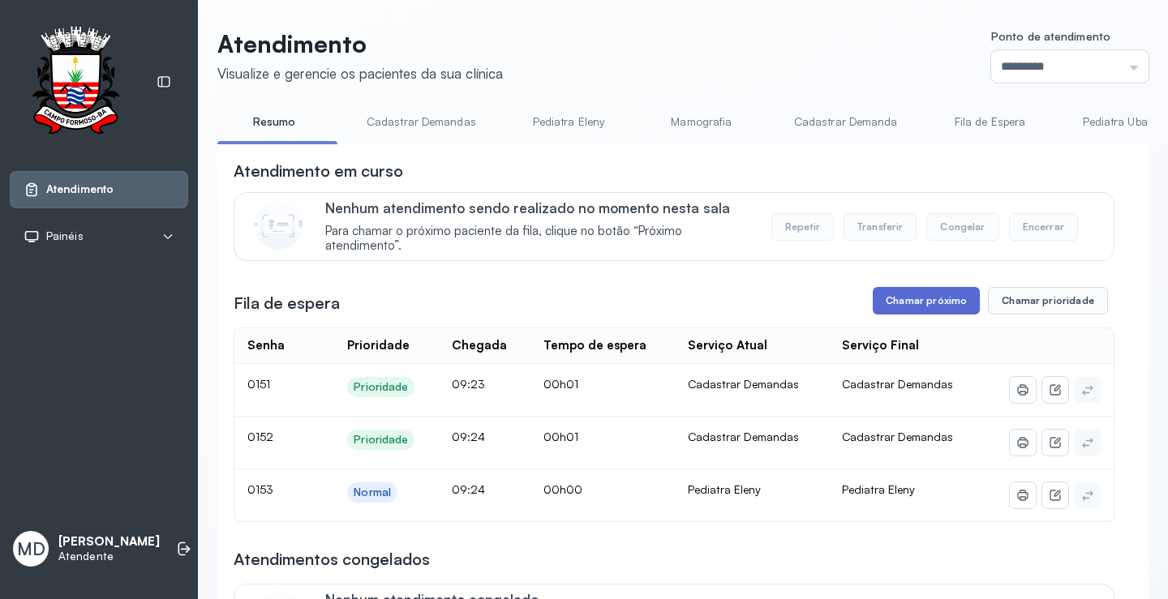
click at [959, 298] on button "Chamar próximo" at bounding box center [925, 301] width 107 height 28
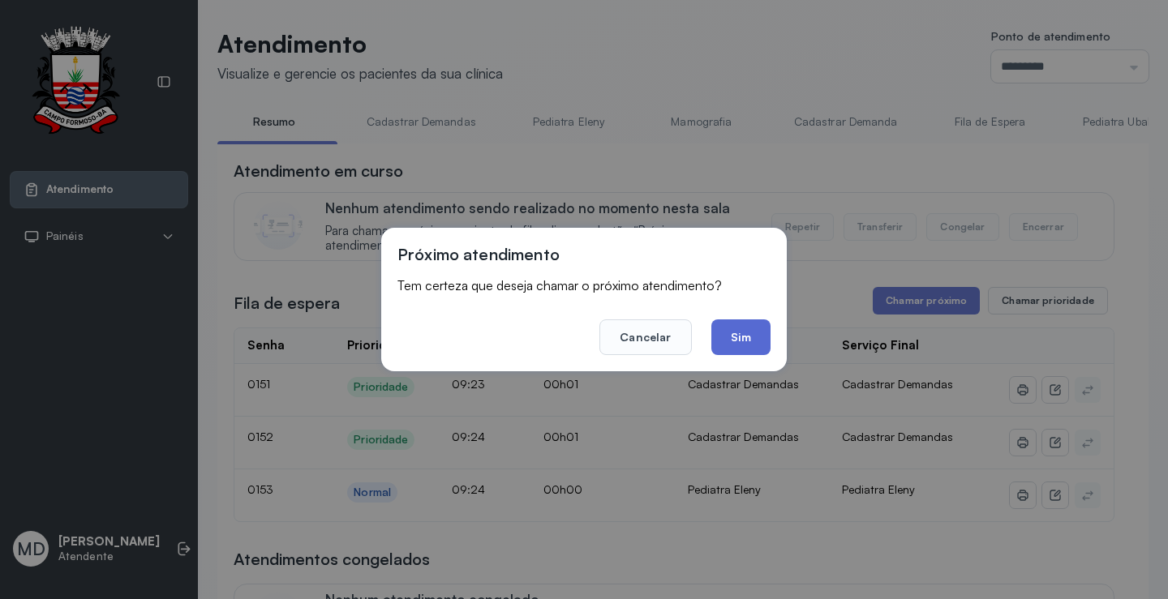
click at [738, 341] on button "Sim" at bounding box center [740, 337] width 59 height 36
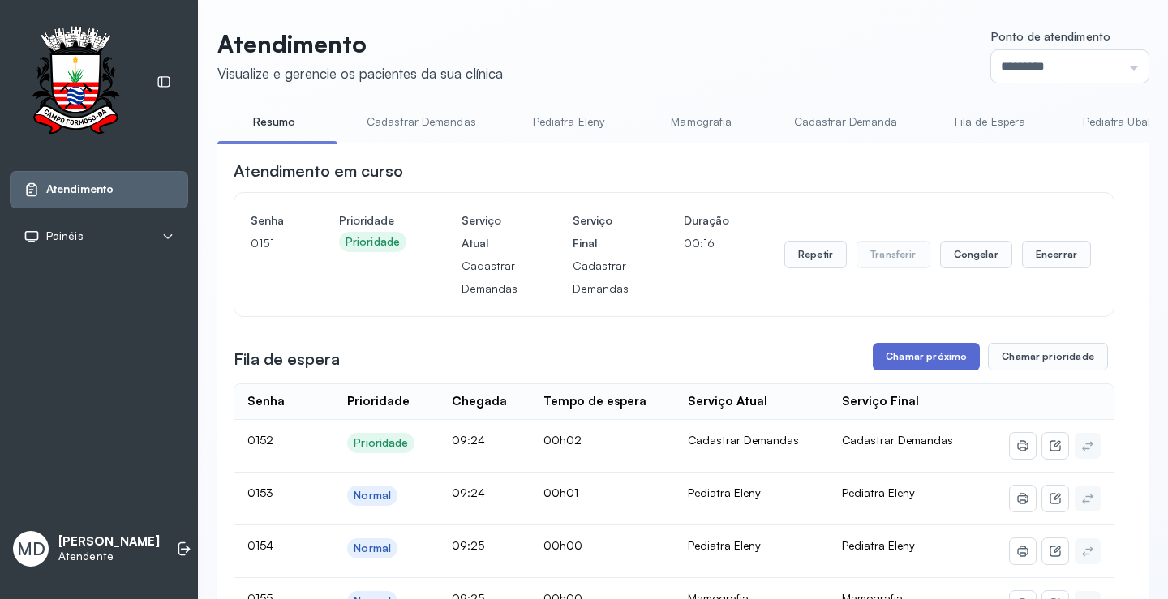
click at [931, 369] on button "Chamar próximo" at bounding box center [925, 357] width 107 height 28
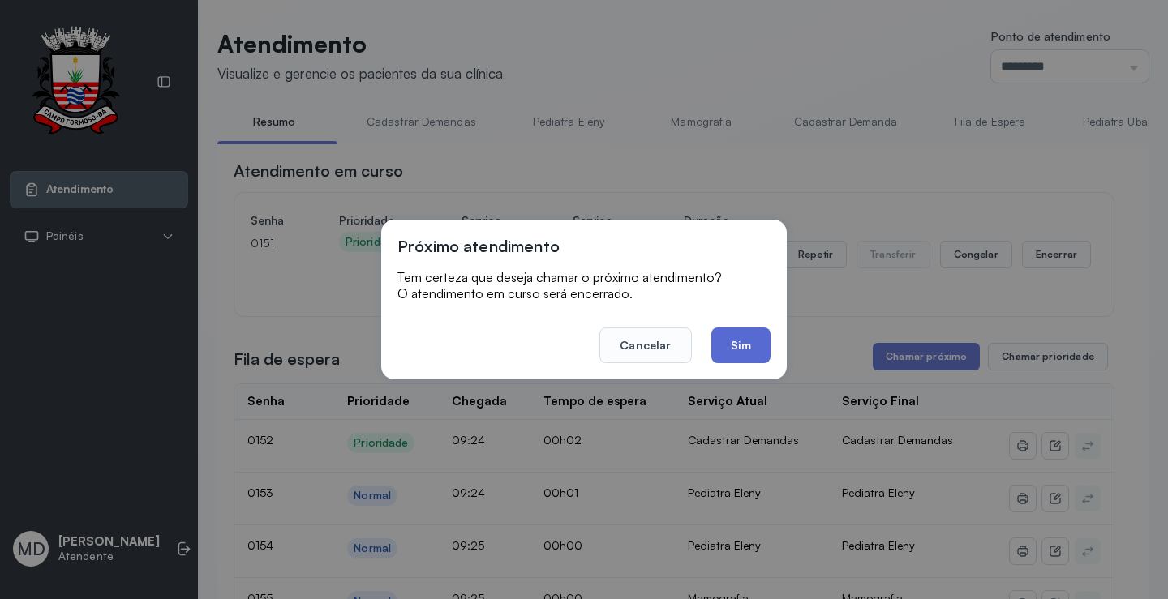
click at [735, 350] on button "Sim" at bounding box center [740, 346] width 59 height 36
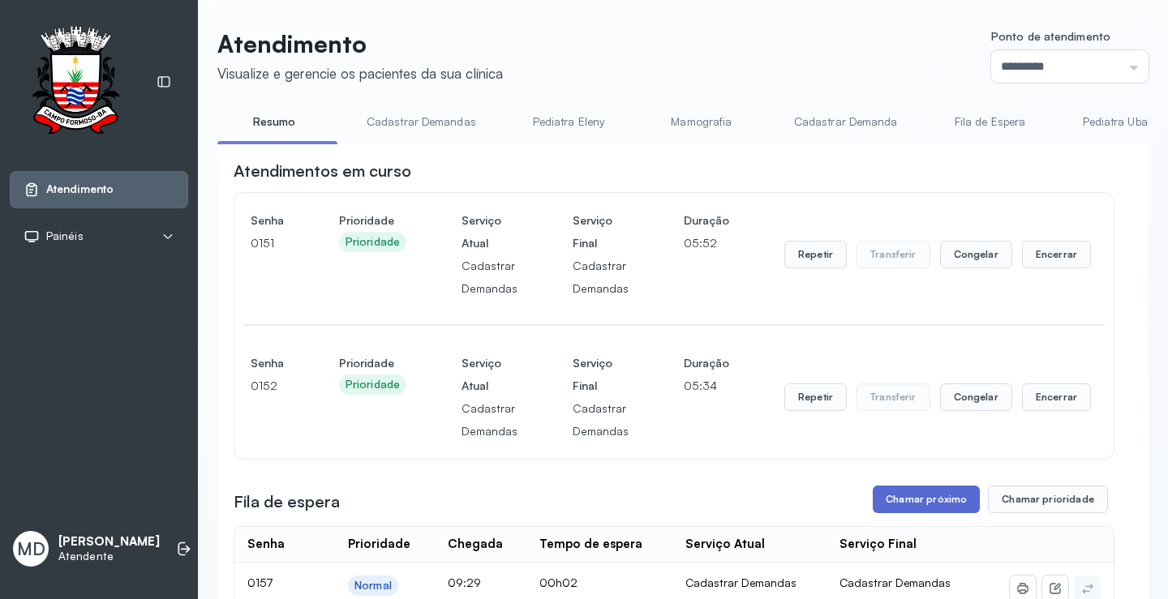
click at [899, 500] on button "Chamar próximo" at bounding box center [925, 500] width 107 height 28
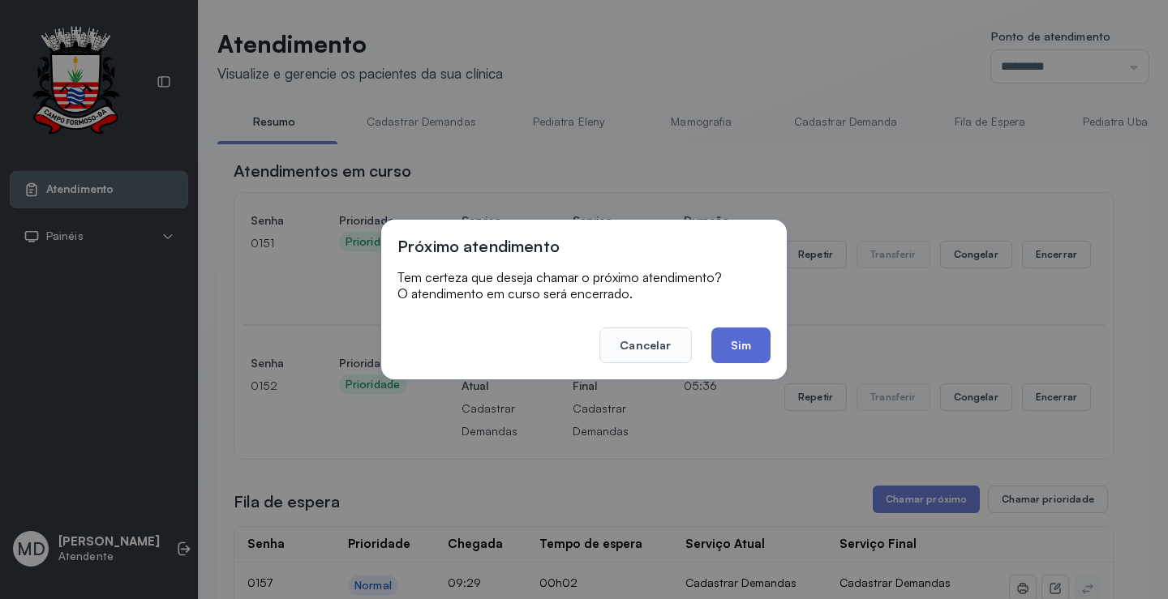
click at [731, 347] on button "Sim" at bounding box center [740, 346] width 59 height 36
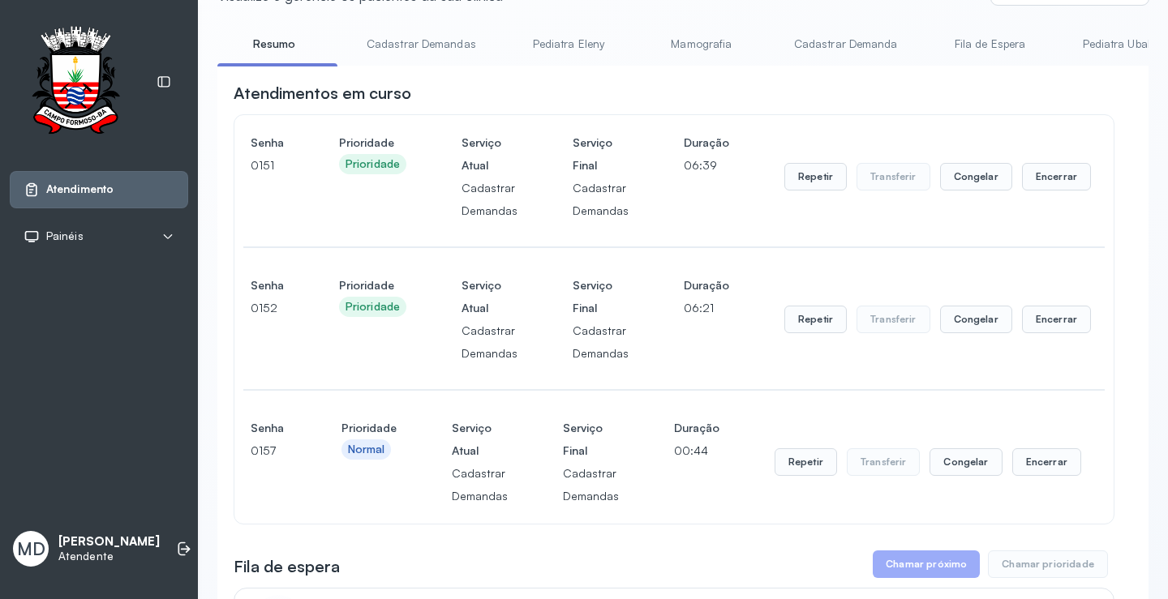
scroll to position [243, 0]
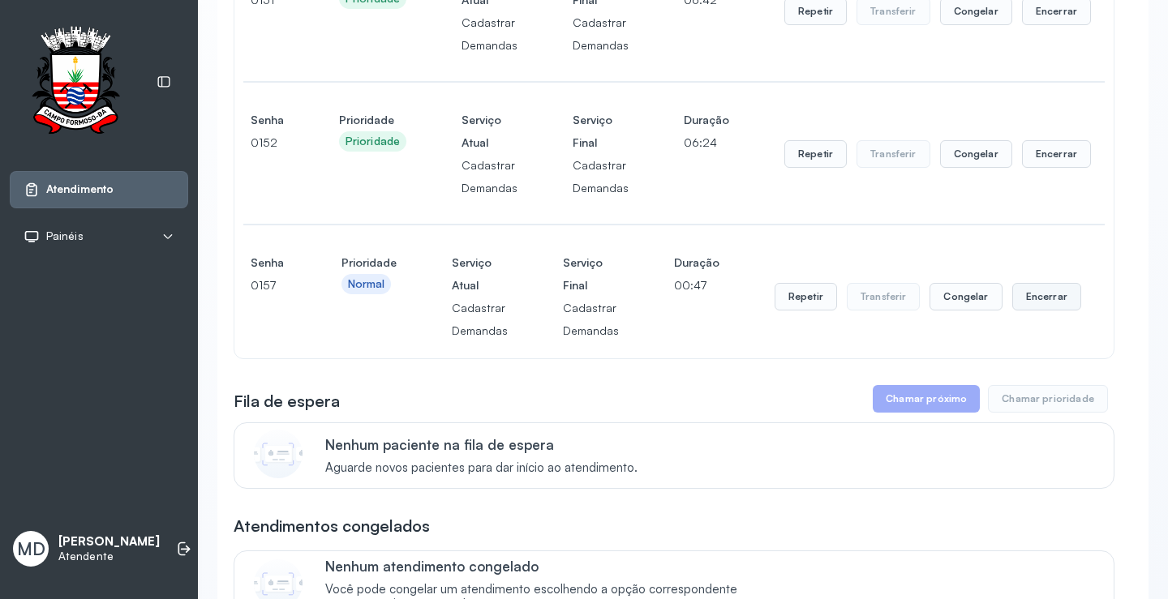
click at [1037, 302] on button "Encerrar" at bounding box center [1046, 297] width 69 height 28
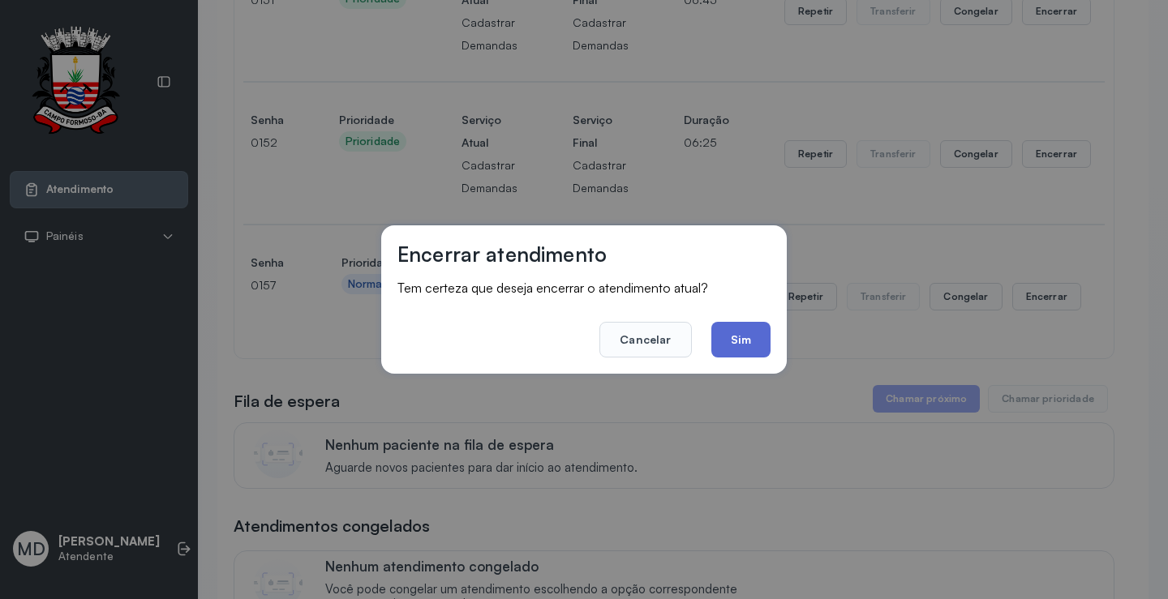
click at [738, 326] on button "Sim" at bounding box center [740, 340] width 59 height 36
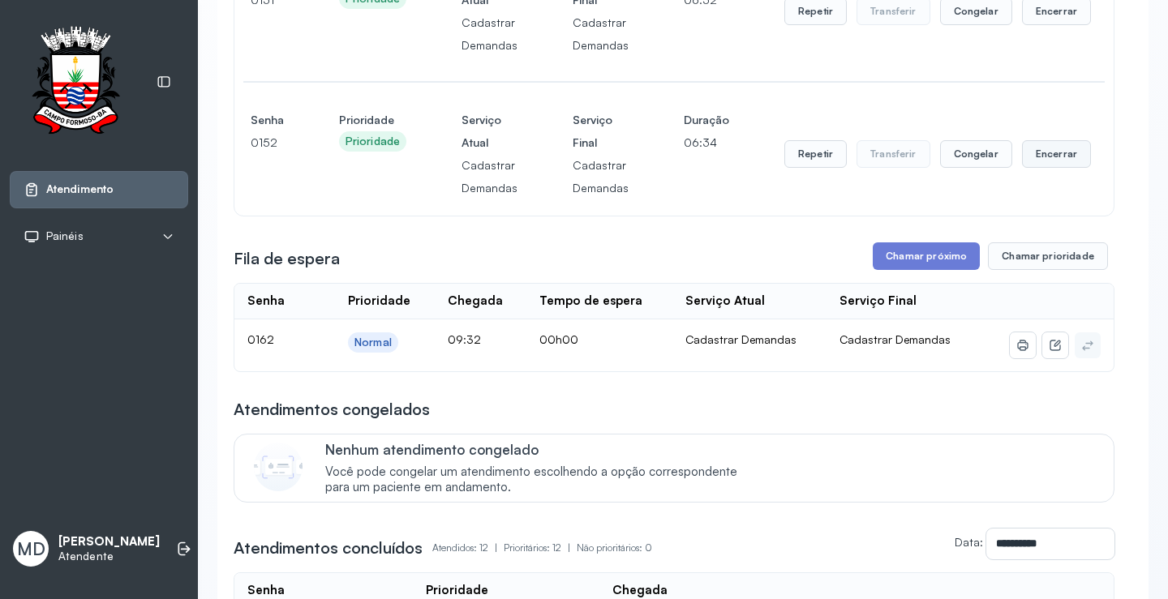
click at [1036, 154] on button "Encerrar" at bounding box center [1056, 154] width 69 height 28
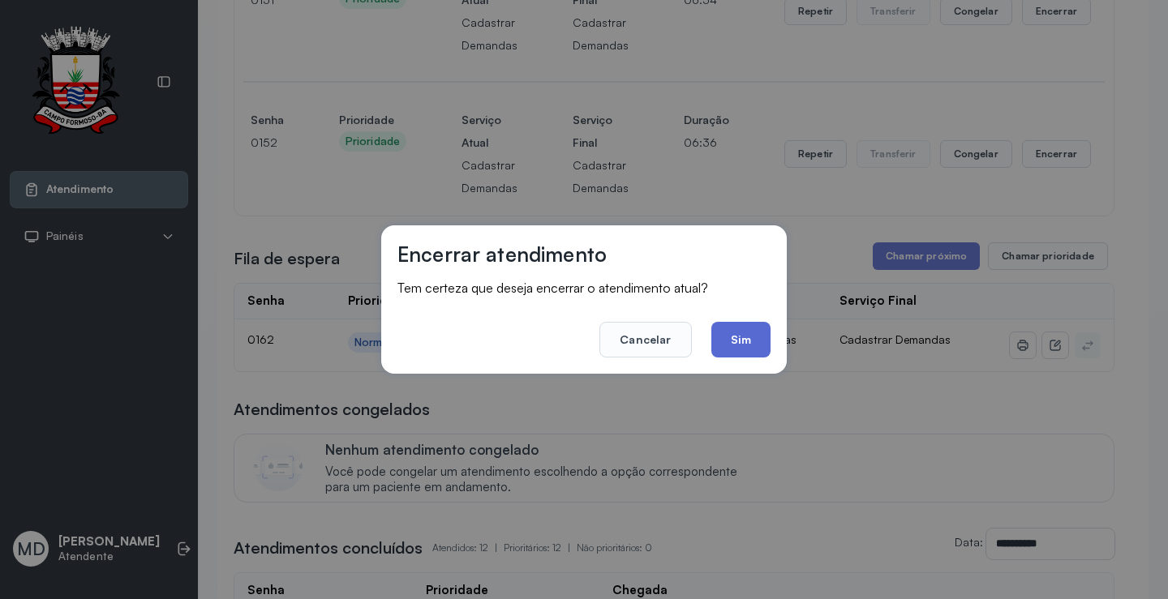
click at [744, 336] on button "Sim" at bounding box center [740, 340] width 59 height 36
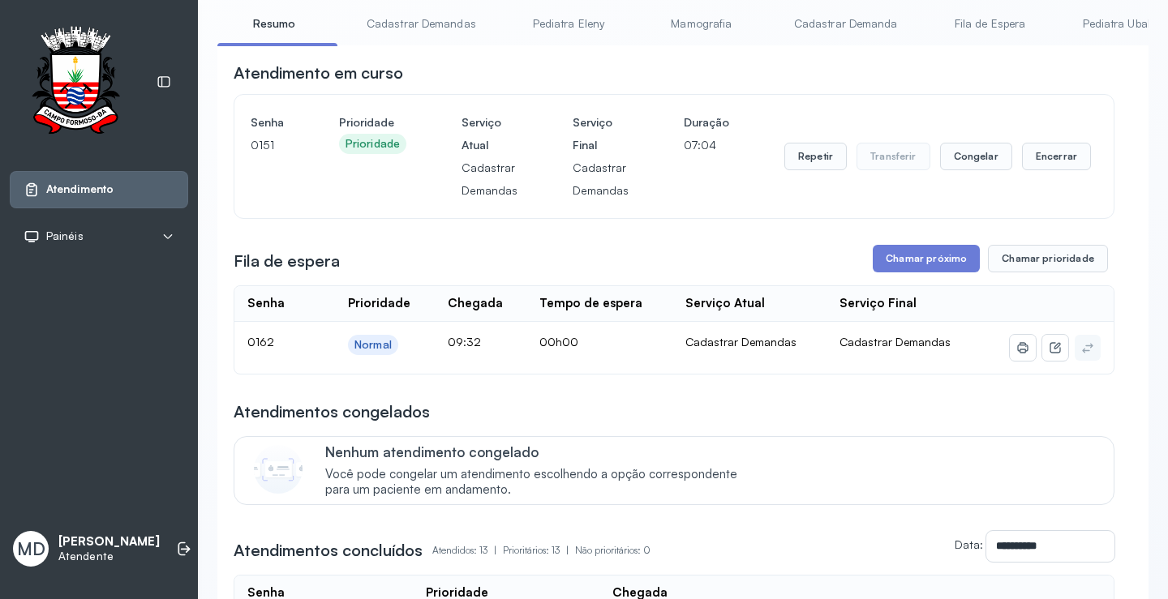
scroll to position [81, 0]
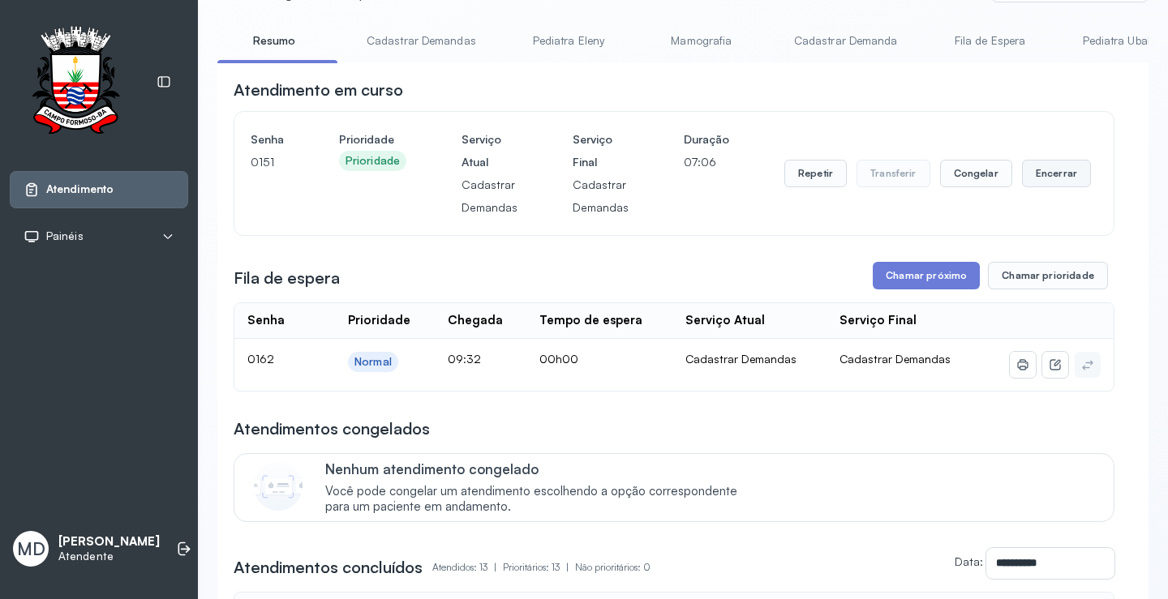
click at [1042, 180] on button "Encerrar" at bounding box center [1056, 174] width 69 height 28
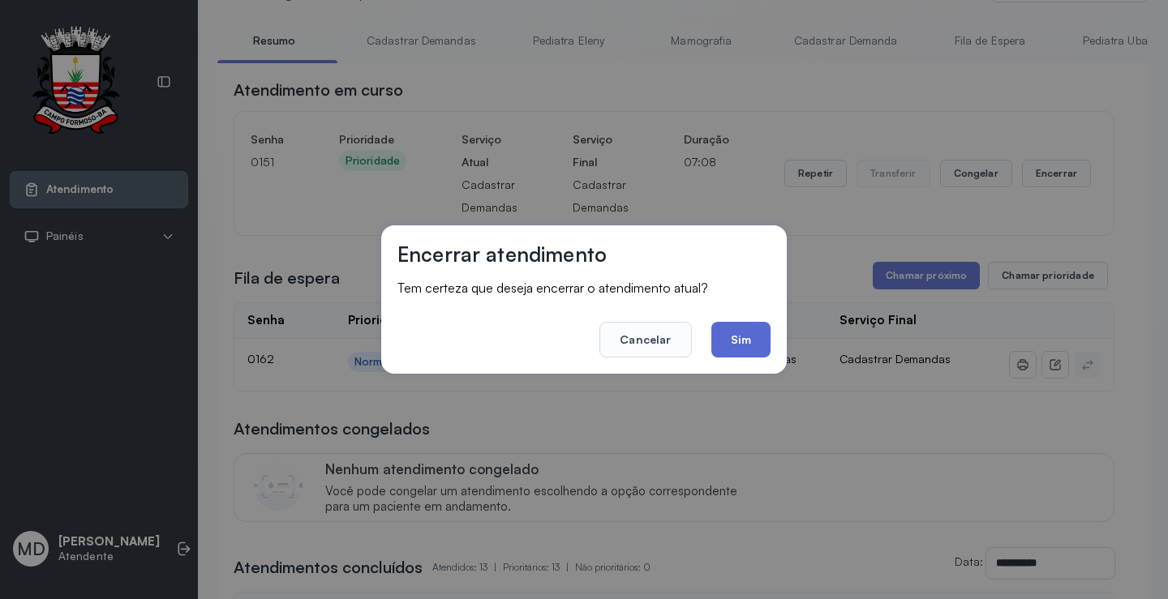
click at [752, 333] on button "Sim" at bounding box center [740, 340] width 59 height 36
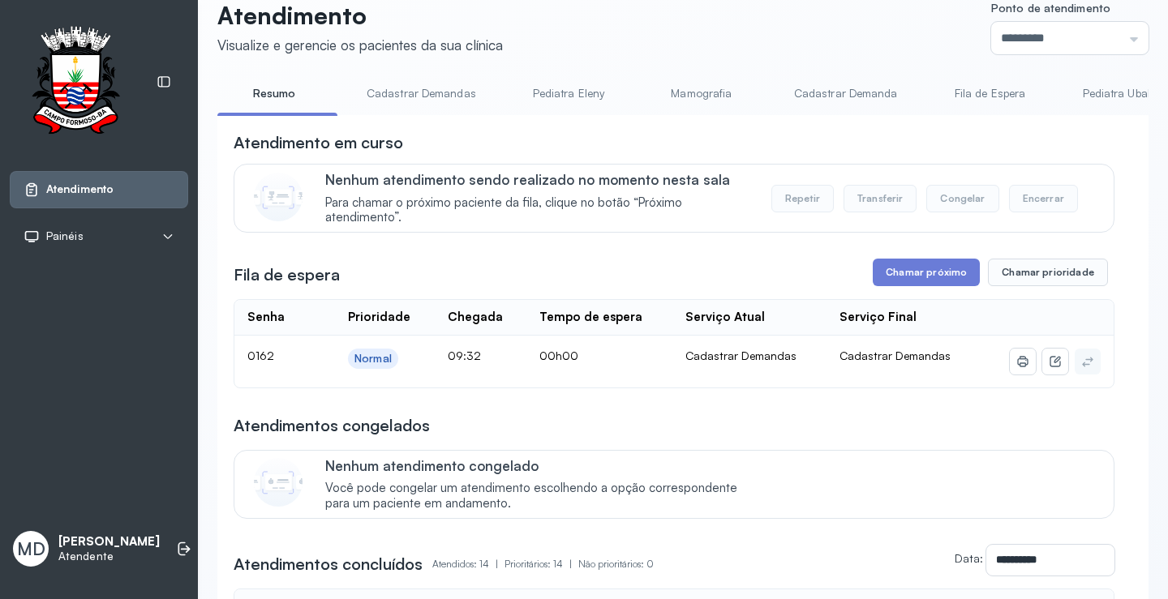
scroll to position [0, 0]
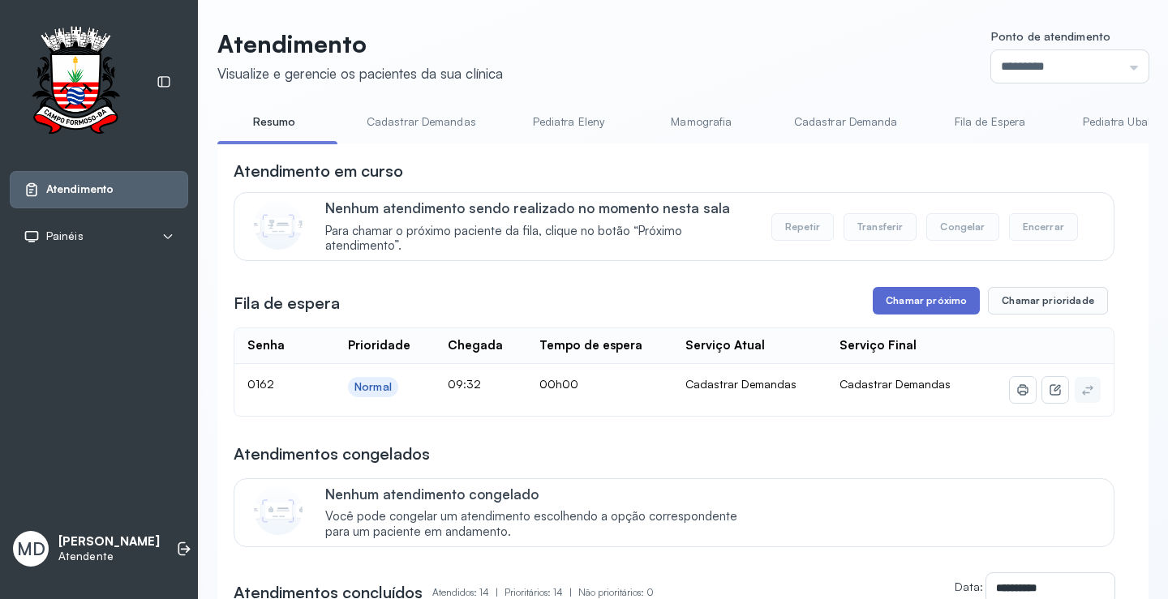
click at [941, 308] on button "Chamar próximo" at bounding box center [925, 301] width 107 height 28
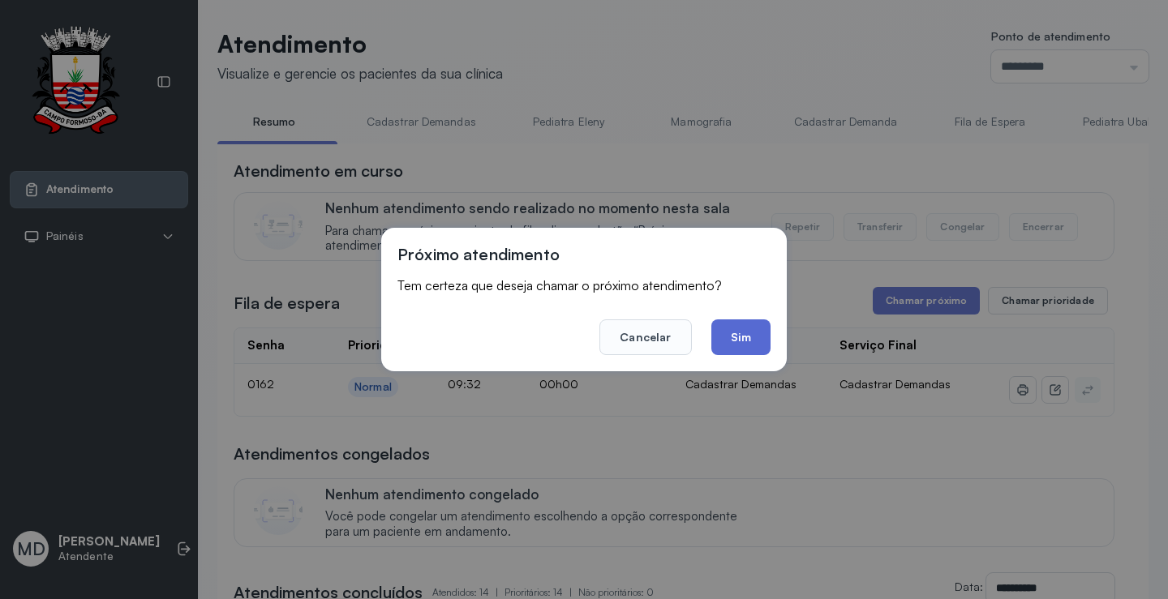
click at [731, 331] on button "Sim" at bounding box center [740, 337] width 59 height 36
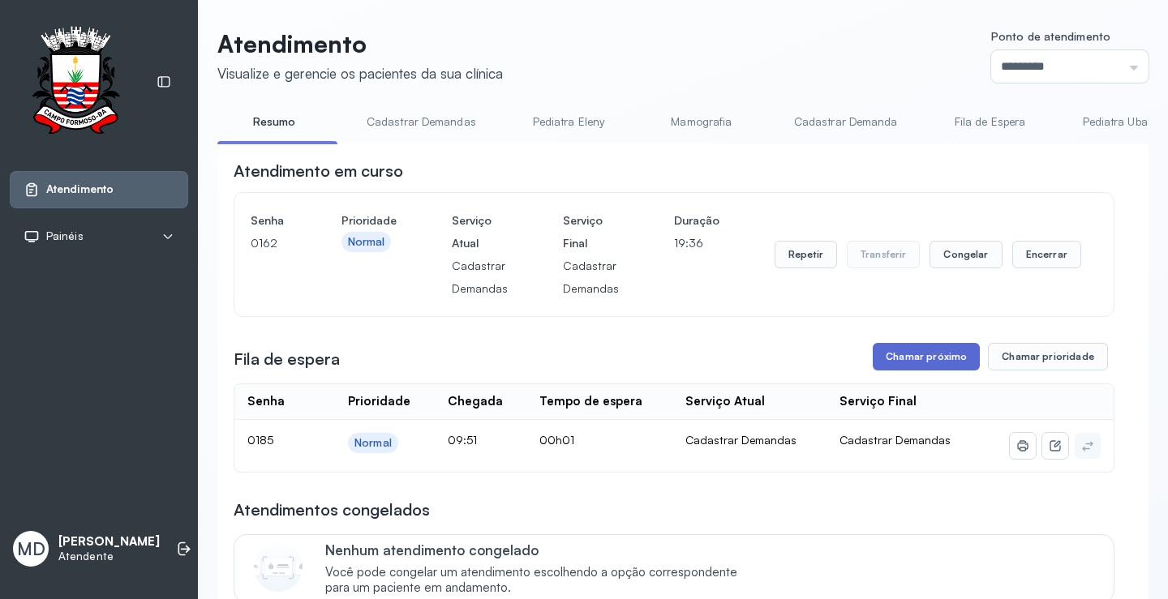
click at [946, 362] on button "Chamar próximo" at bounding box center [925, 357] width 107 height 28
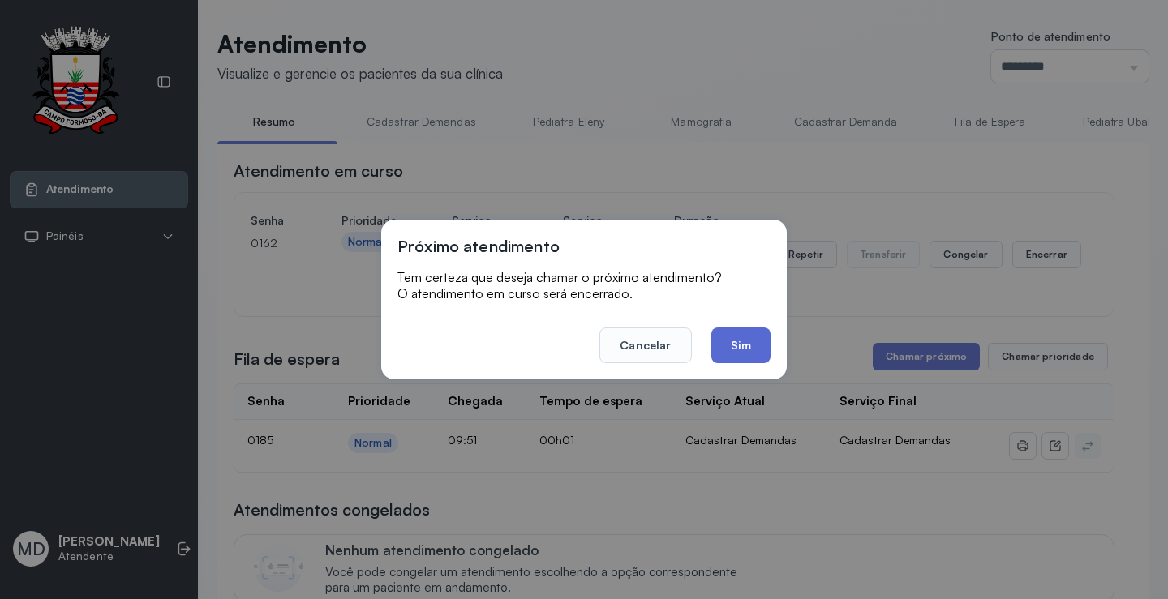
click at [739, 344] on button "Sim" at bounding box center [740, 346] width 59 height 36
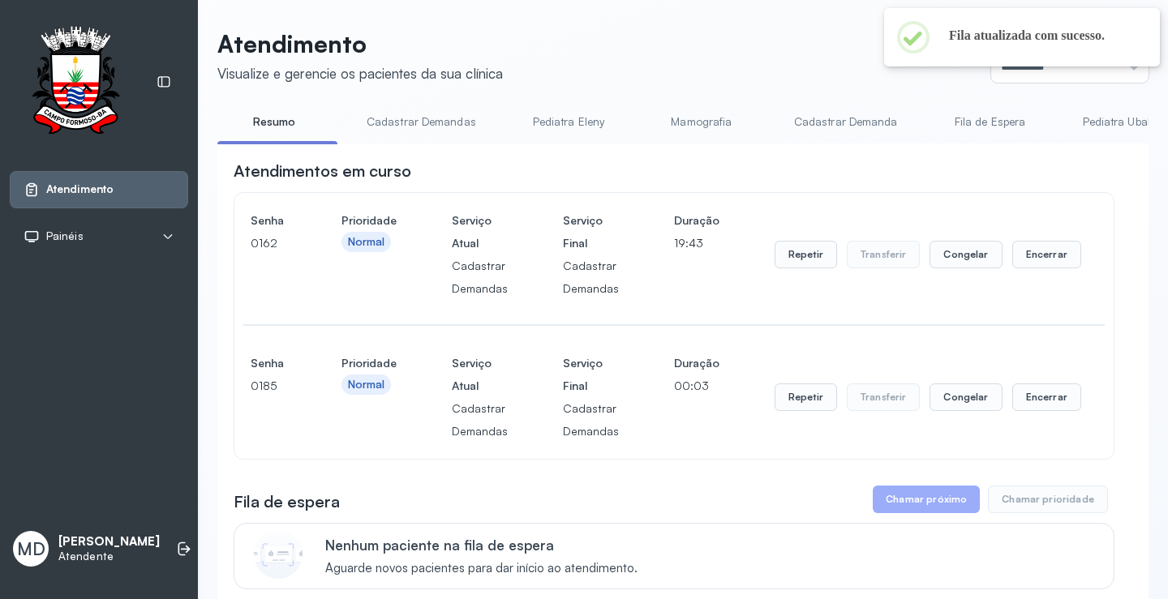
scroll to position [162, 0]
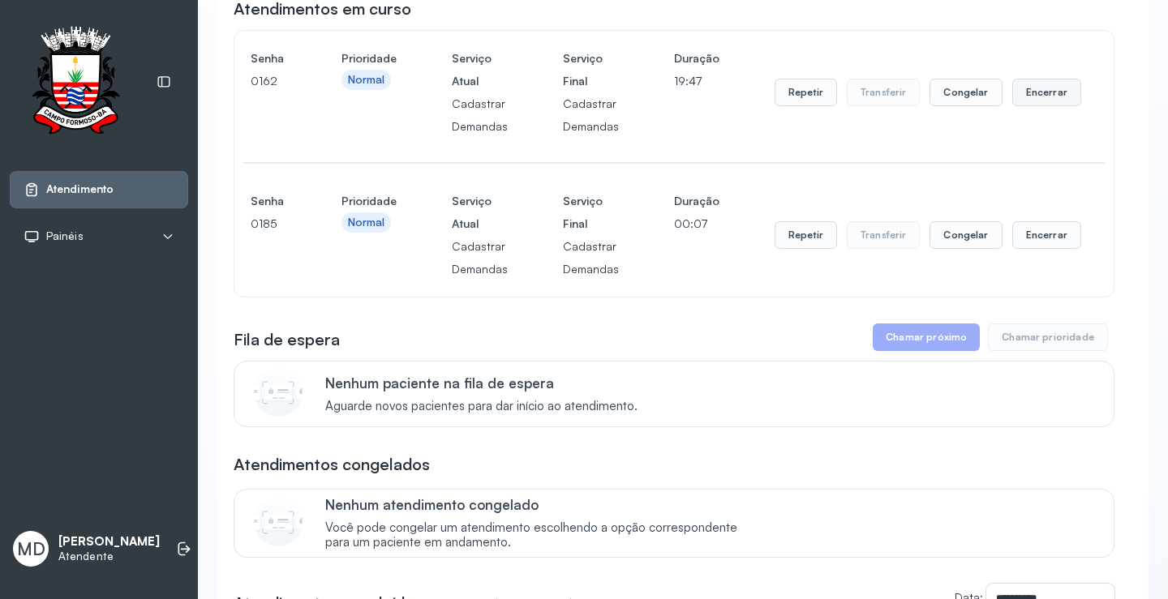
click at [1030, 92] on button "Encerrar" at bounding box center [1046, 93] width 69 height 28
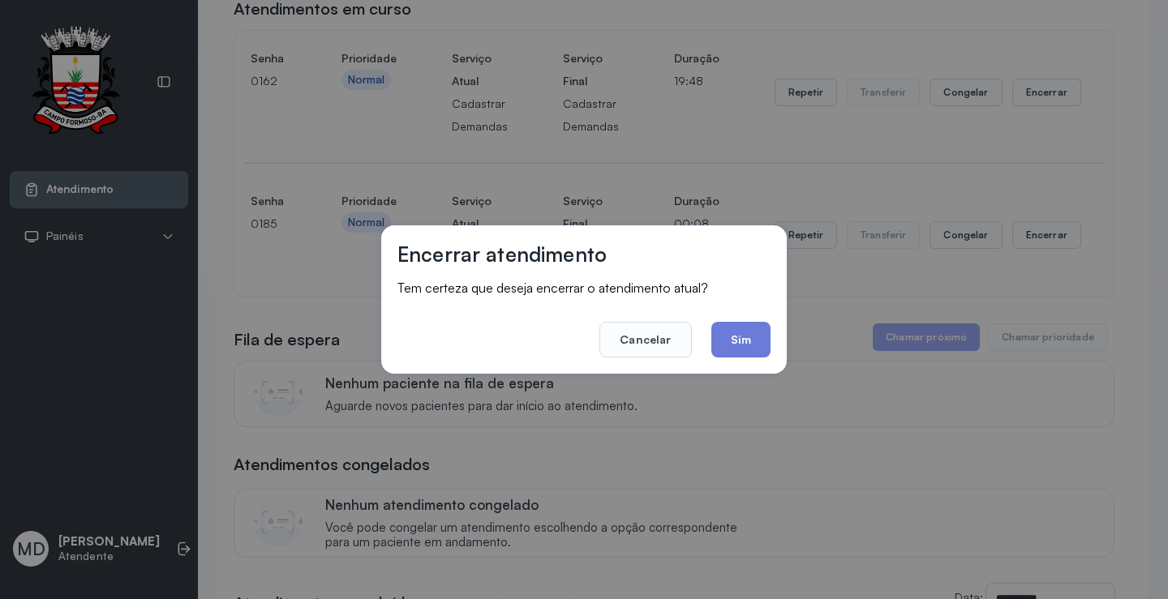
drag, startPoint x: 741, startPoint y: 333, endPoint x: 747, endPoint y: 317, distance: 17.2
click at [744, 333] on button "Sim" at bounding box center [740, 340] width 59 height 36
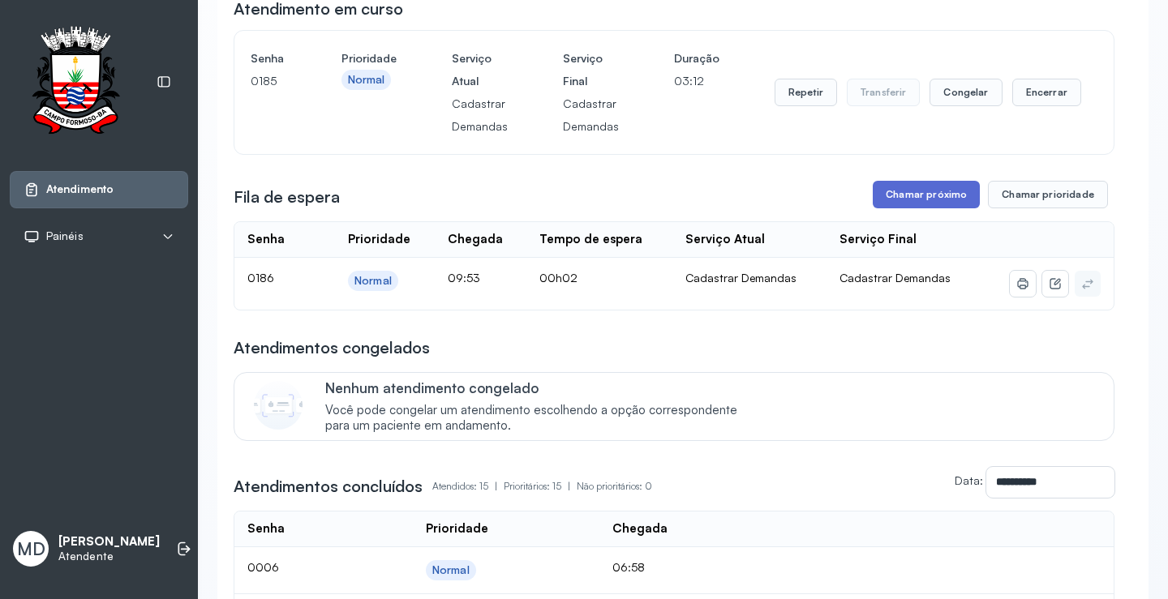
click at [914, 193] on button "Chamar próximo" at bounding box center [925, 195] width 107 height 28
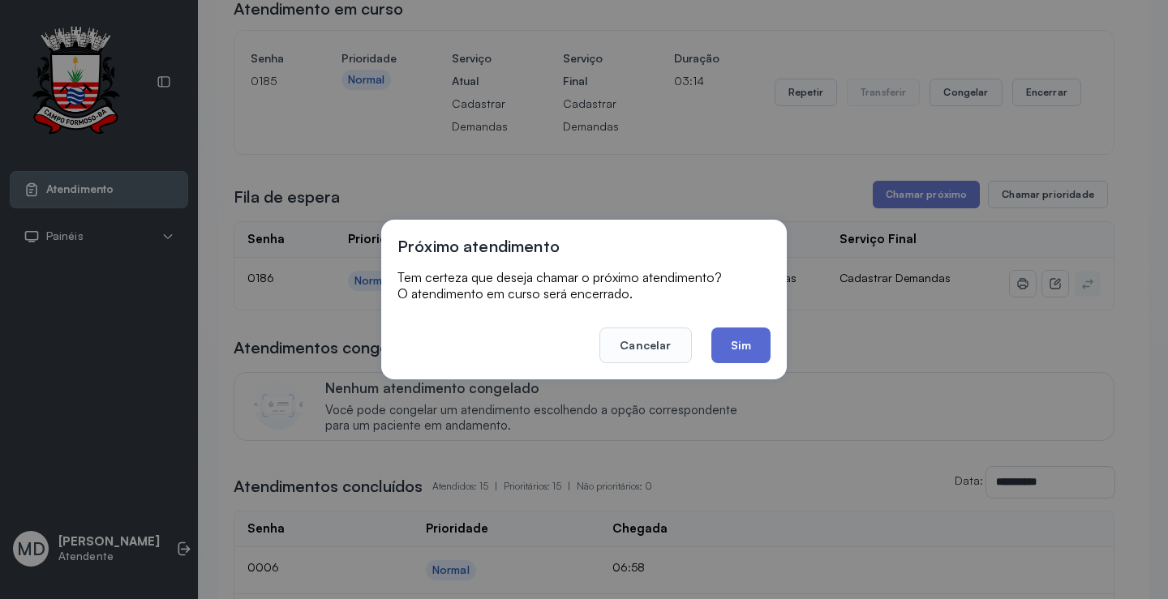
click at [747, 348] on button "Sim" at bounding box center [740, 346] width 59 height 36
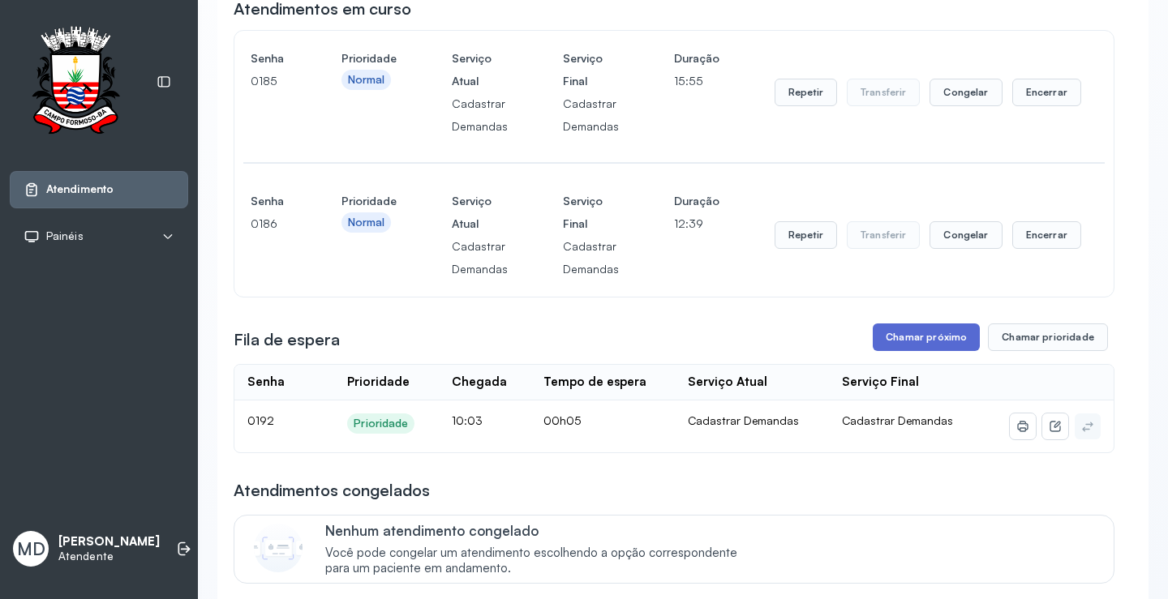
click at [921, 336] on button "Chamar próximo" at bounding box center [925, 338] width 107 height 28
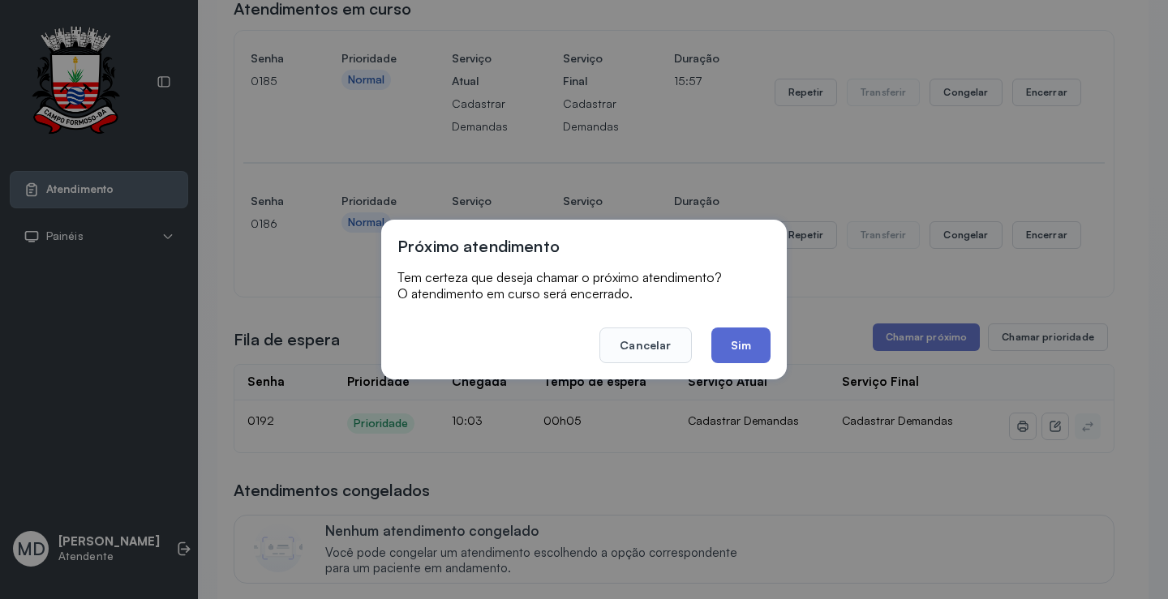
click at [748, 341] on button "Sim" at bounding box center [740, 346] width 59 height 36
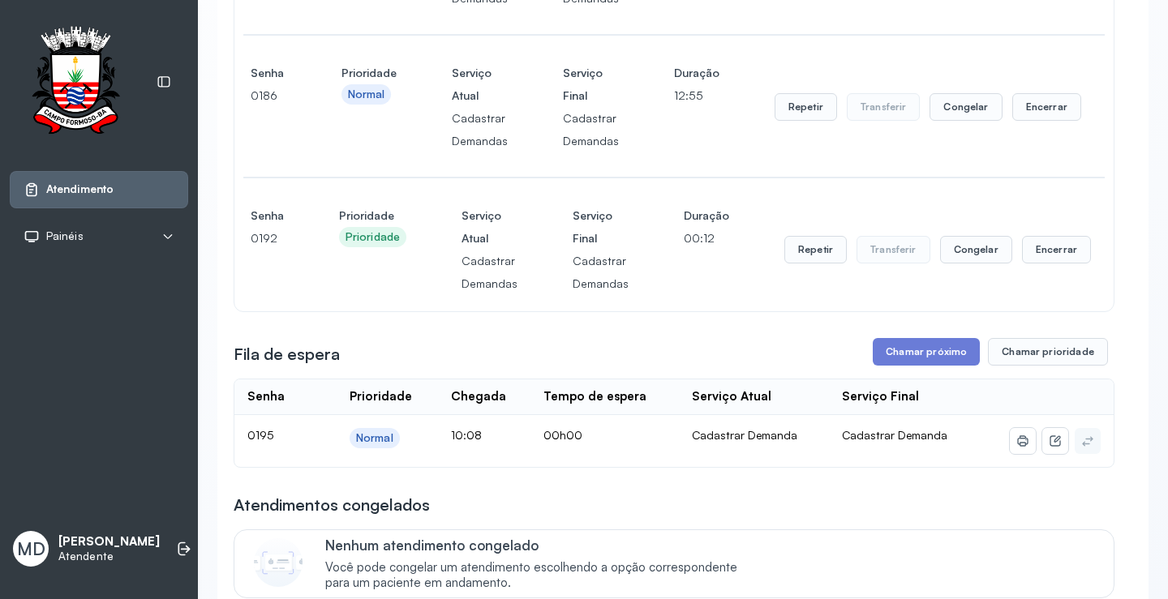
scroll to position [324, 0]
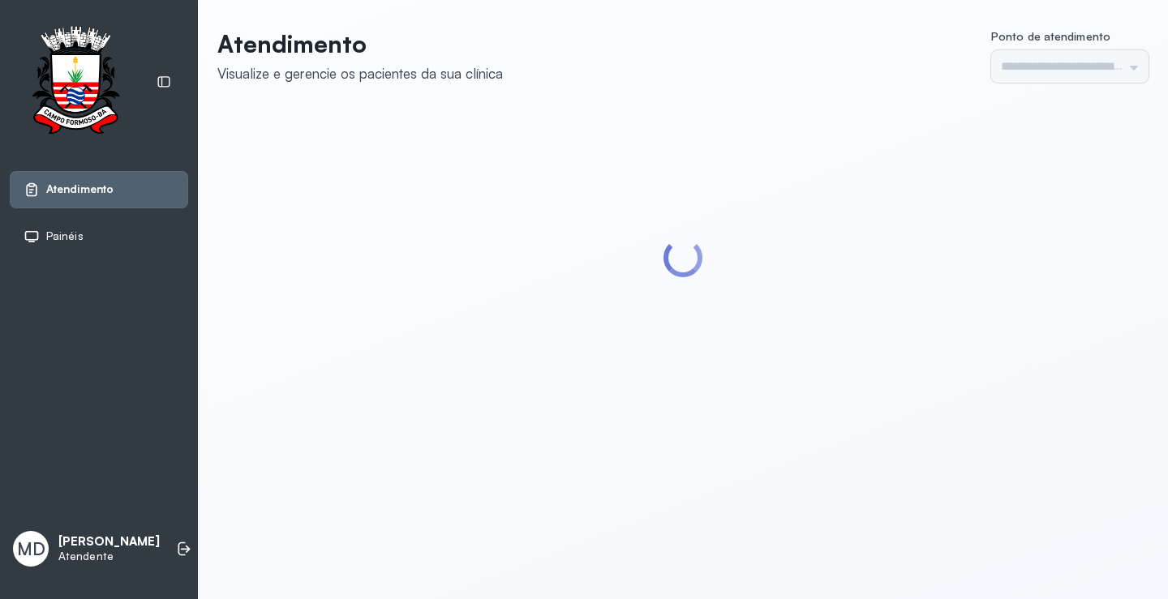
type input "*********"
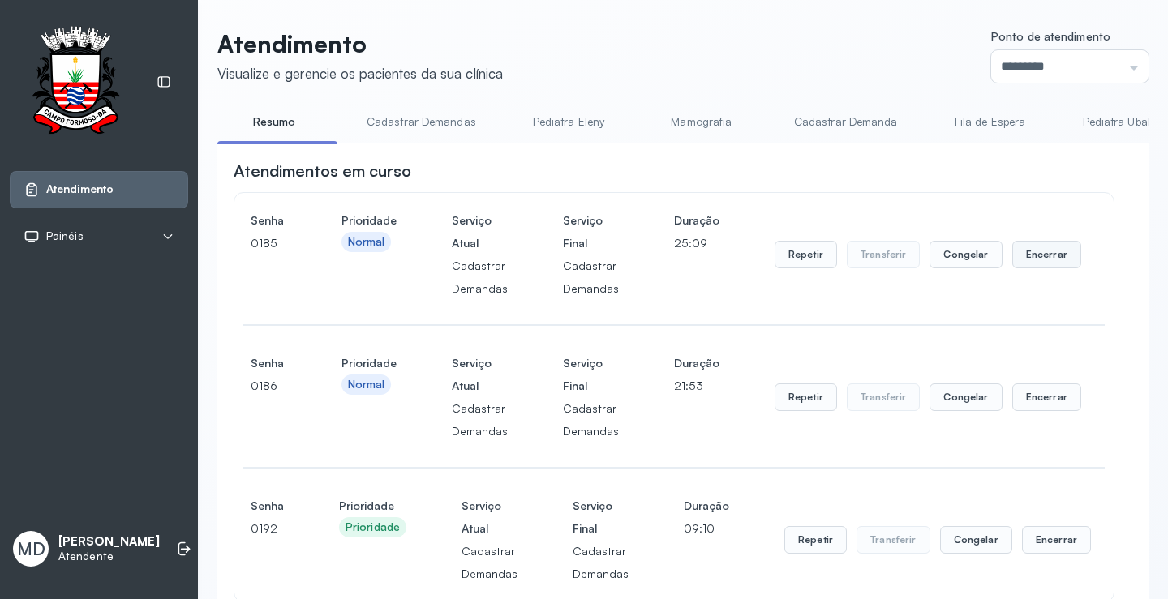
click at [1035, 257] on button "Encerrar" at bounding box center [1046, 255] width 69 height 28
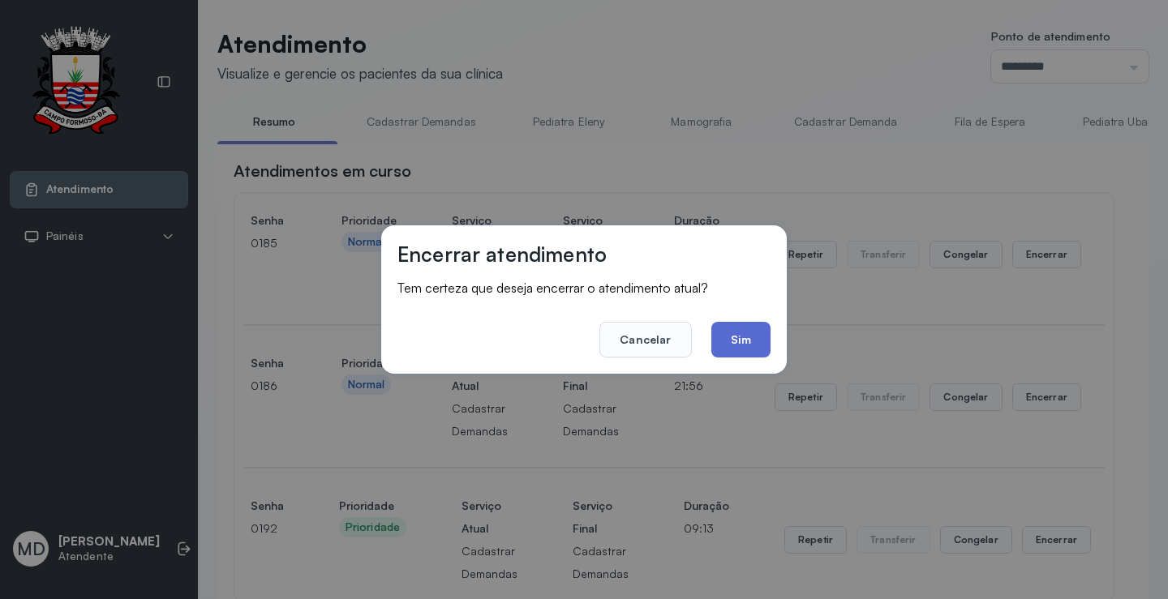
click at [742, 332] on button "Sim" at bounding box center [740, 340] width 59 height 36
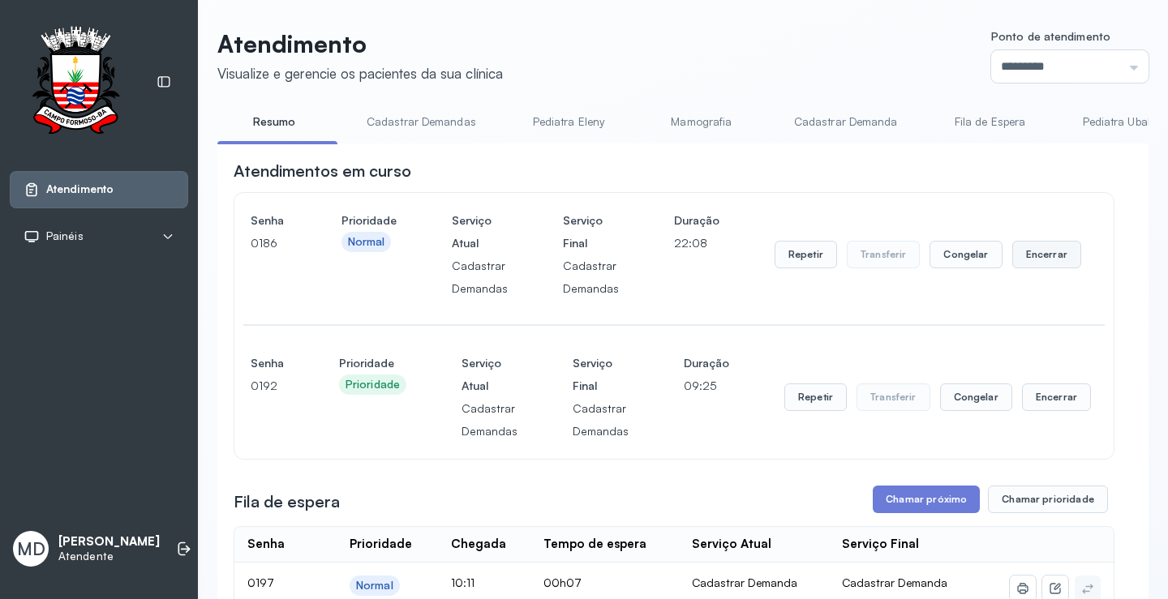
click at [1024, 253] on button "Encerrar" at bounding box center [1046, 255] width 69 height 28
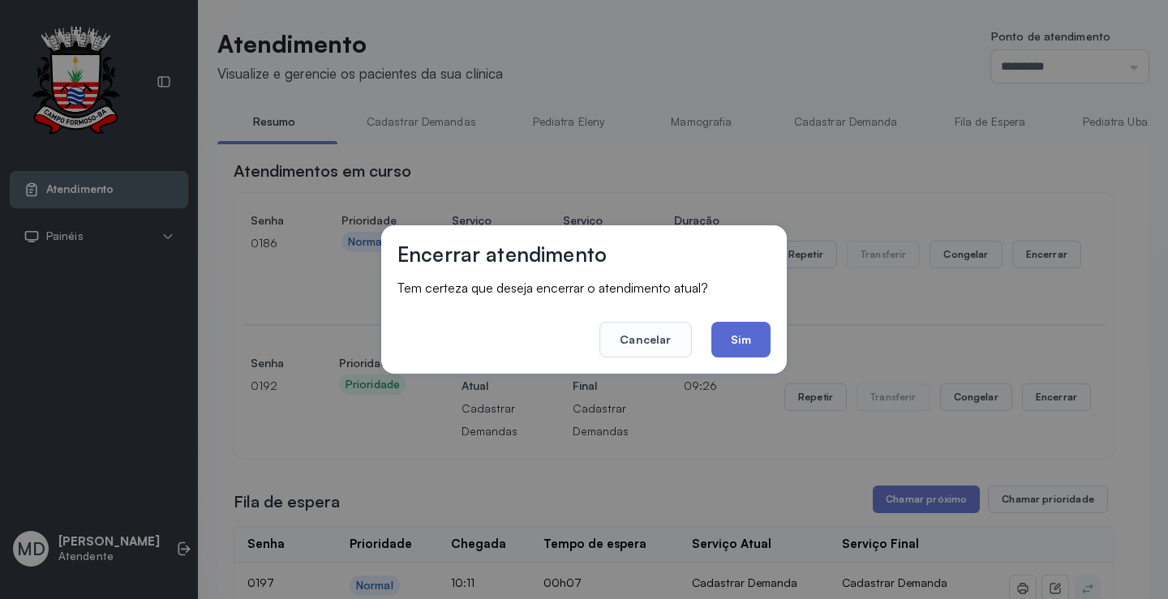
click at [745, 333] on button "Sim" at bounding box center [740, 340] width 59 height 36
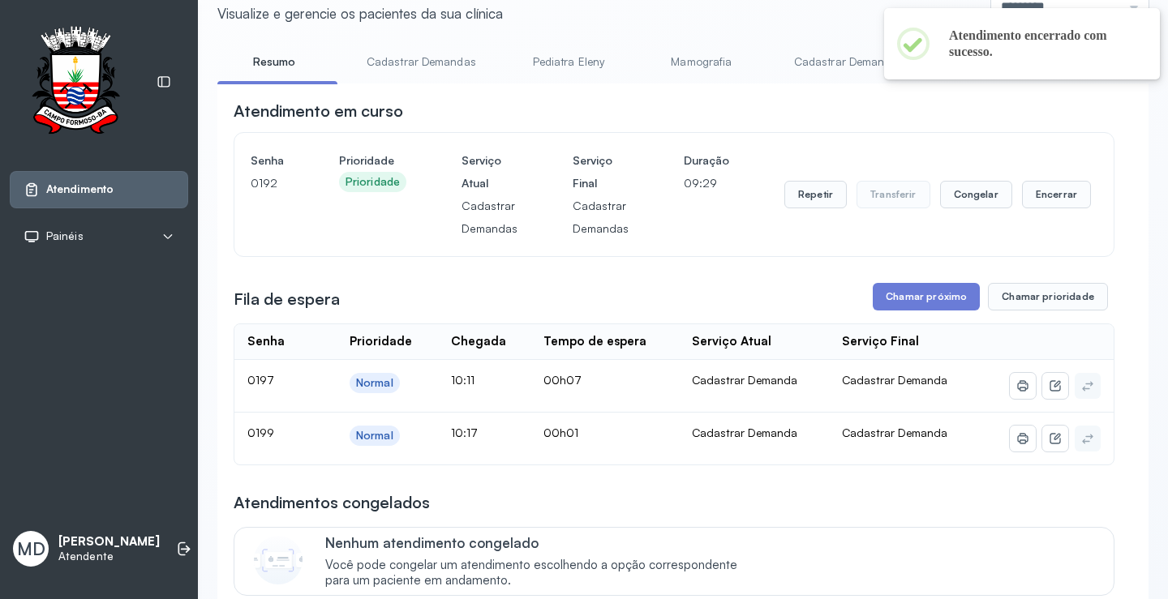
scroll to position [82, 0]
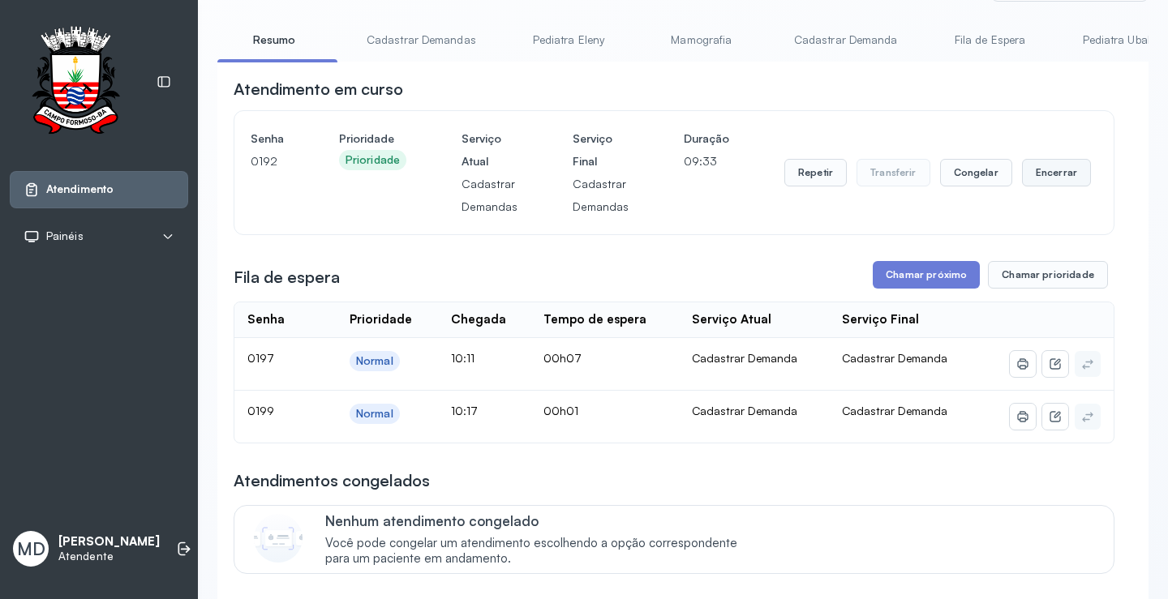
click at [1039, 178] on button "Encerrar" at bounding box center [1056, 173] width 69 height 28
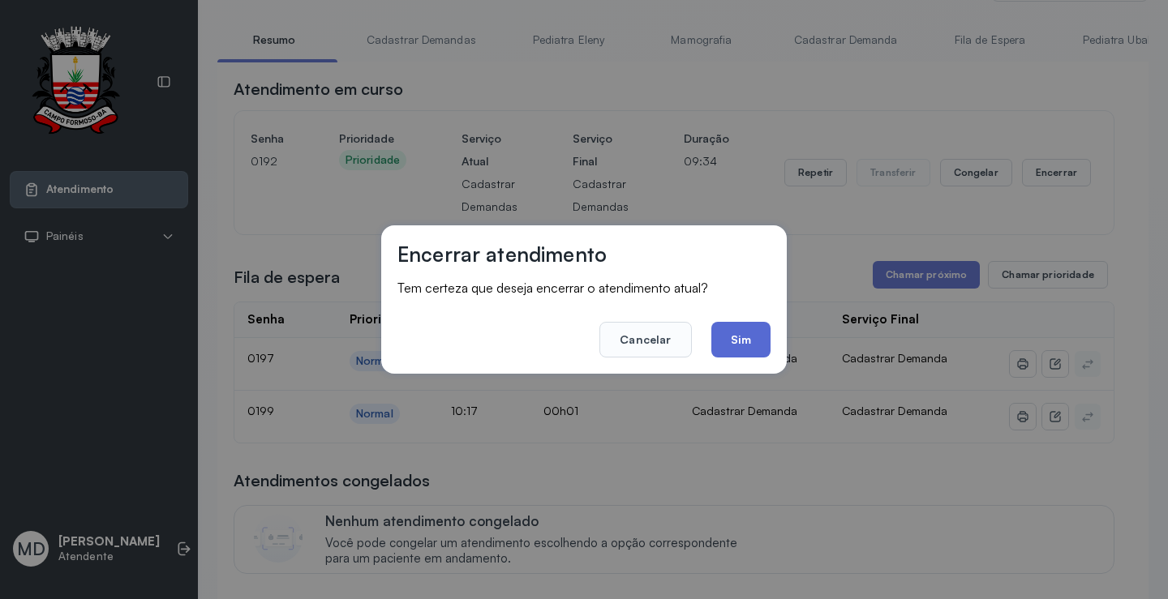
drag, startPoint x: 758, startPoint y: 319, endPoint x: 740, endPoint y: 336, distance: 24.7
click at [748, 330] on footer "Cancelar Sim" at bounding box center [583, 328] width 373 height 58
click at [740, 336] on button "Sim" at bounding box center [740, 340] width 59 height 36
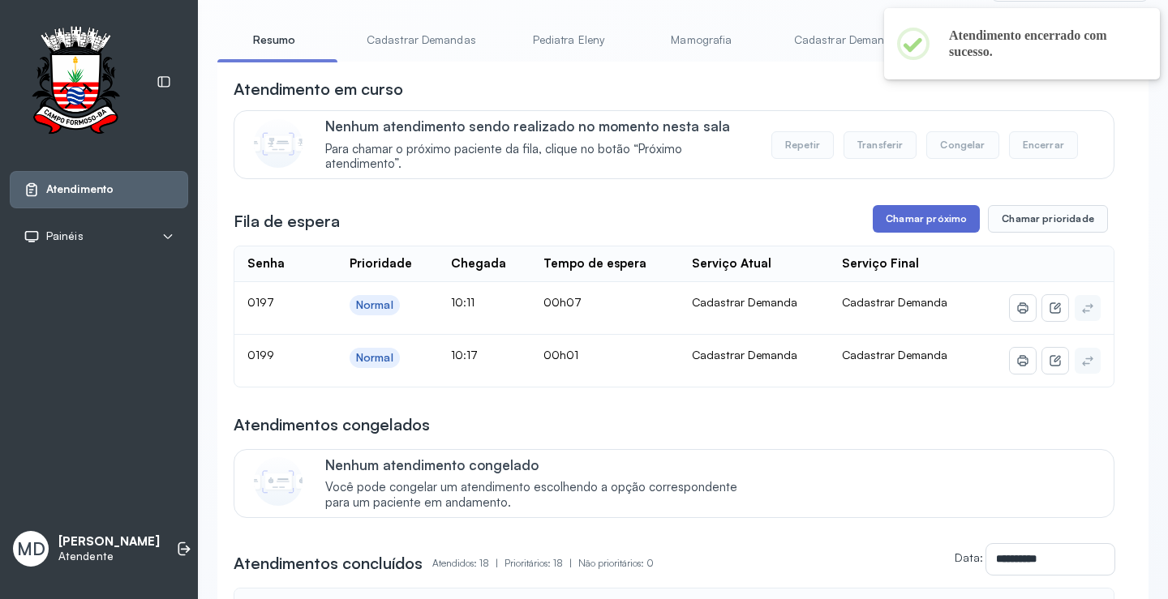
click at [926, 221] on button "Chamar próximo" at bounding box center [925, 219] width 107 height 28
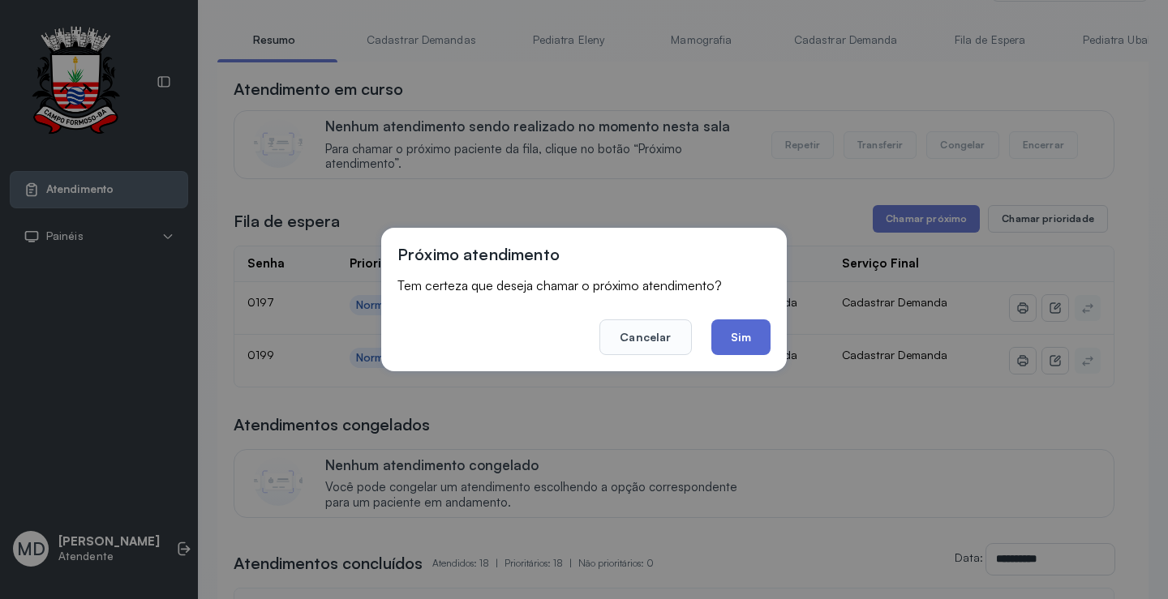
click at [740, 339] on button "Sim" at bounding box center [740, 337] width 59 height 36
